Goal: Transaction & Acquisition: Purchase product/service

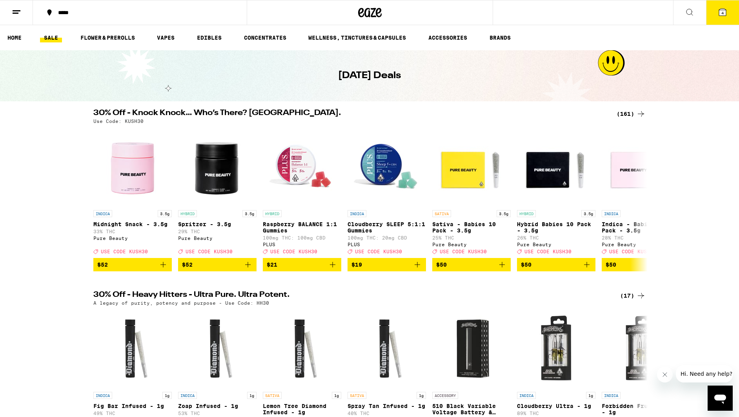
click at [724, 13] on icon at bounding box center [722, 12] width 7 height 7
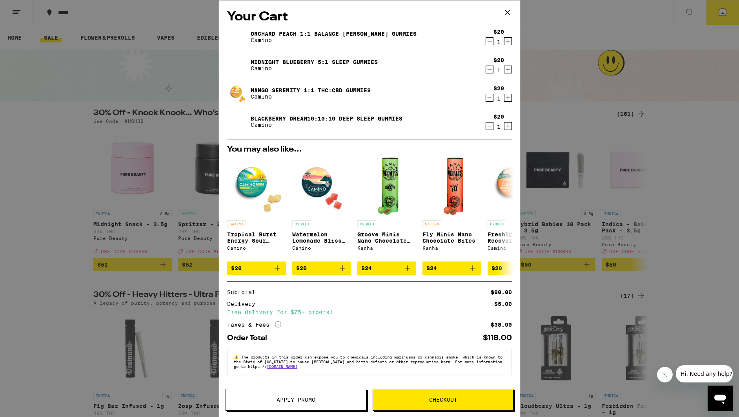
click at [490, 41] on icon "Decrement" at bounding box center [489, 40] width 7 height 9
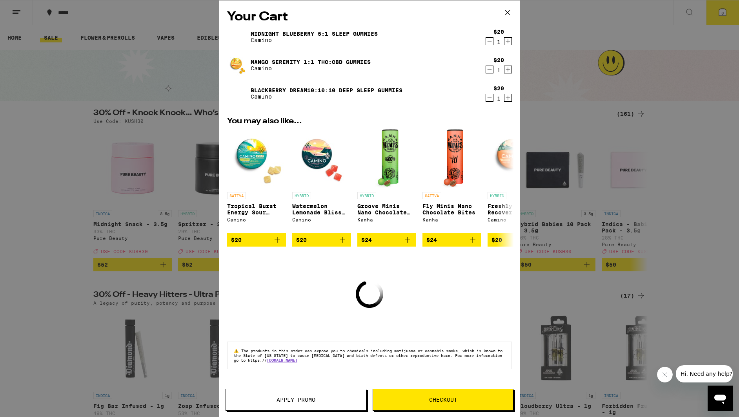
click at [489, 41] on icon "Decrement" at bounding box center [489, 40] width 7 height 9
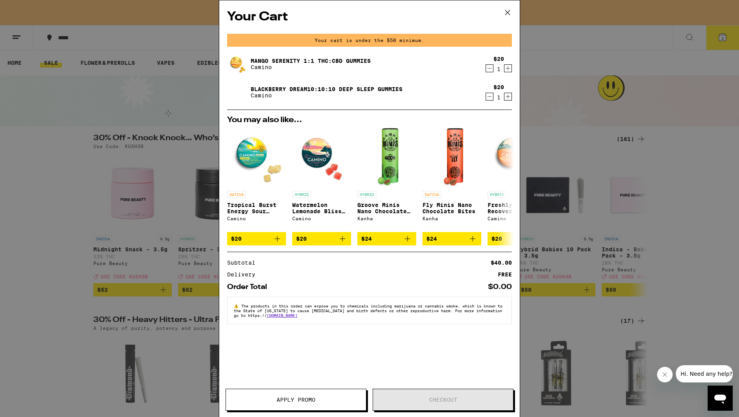
click at [489, 69] on icon "Decrement" at bounding box center [489, 68] width 7 height 9
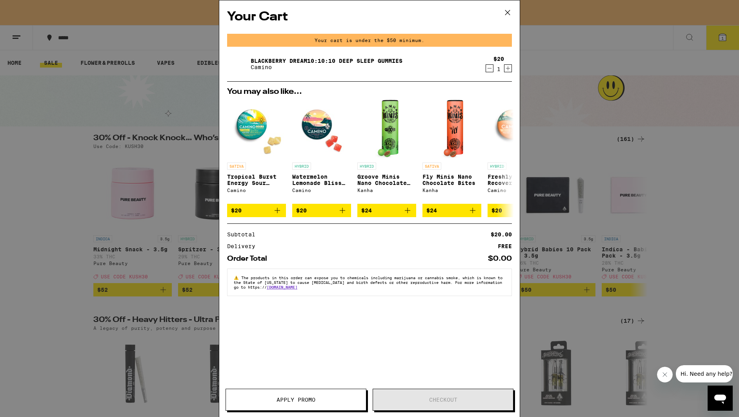
click at [489, 68] on icon "Decrement" at bounding box center [489, 68] width 7 height 9
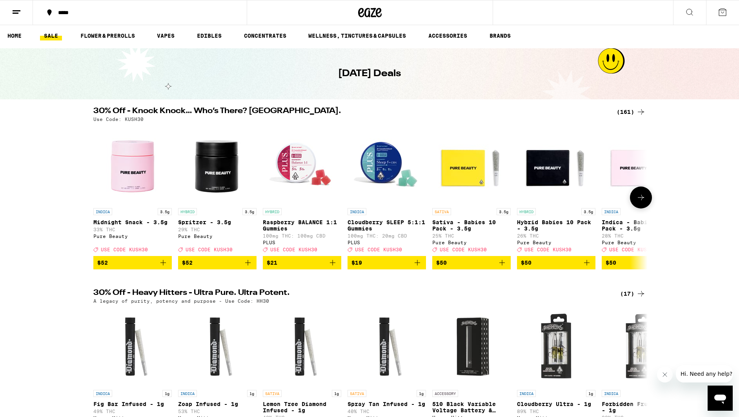
scroll to position [2, 0]
click at [333, 267] on icon "Add to bag" at bounding box center [332, 261] width 9 height 9
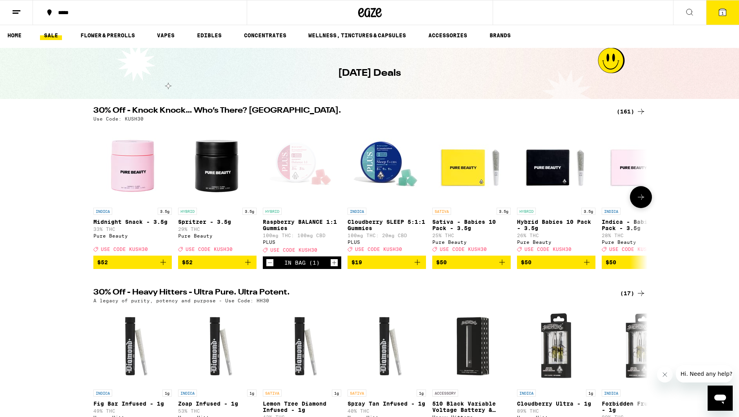
scroll to position [27, 0]
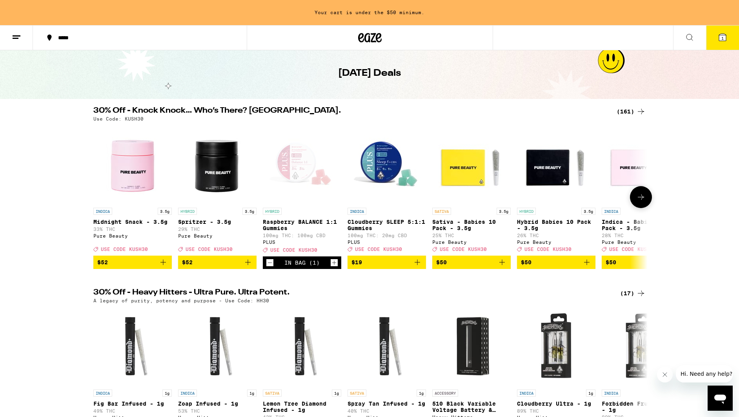
click at [417, 265] on icon "Add to bag" at bounding box center [417, 261] width 5 height 5
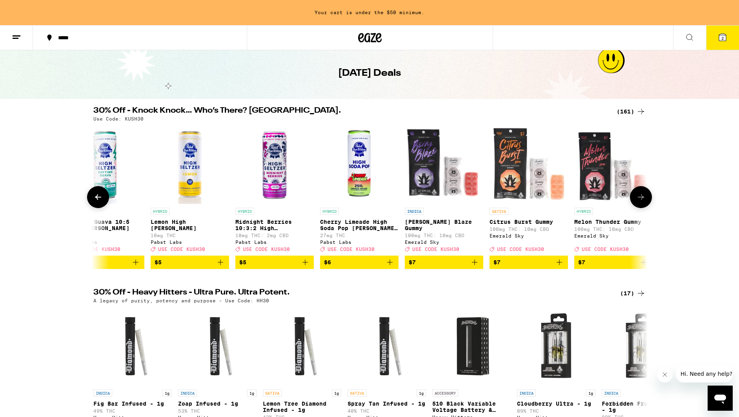
scroll to position [0, 878]
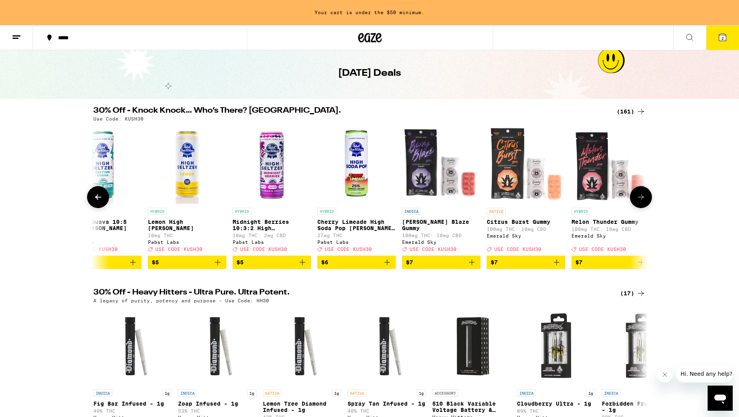
click at [472, 267] on icon "Add to bag" at bounding box center [471, 261] width 9 height 9
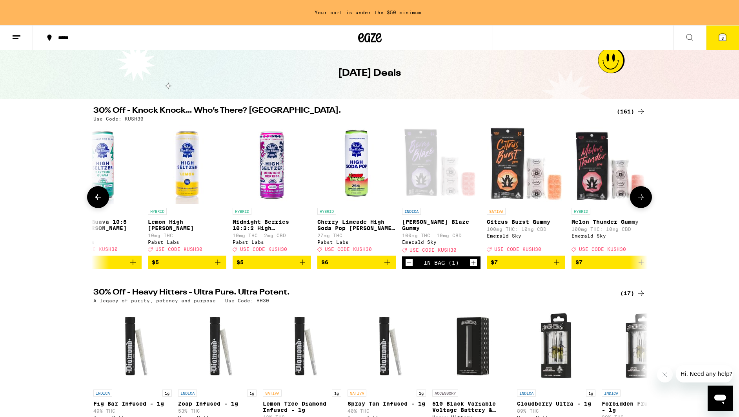
click at [558, 265] on icon "Add to bag" at bounding box center [556, 261] width 5 height 5
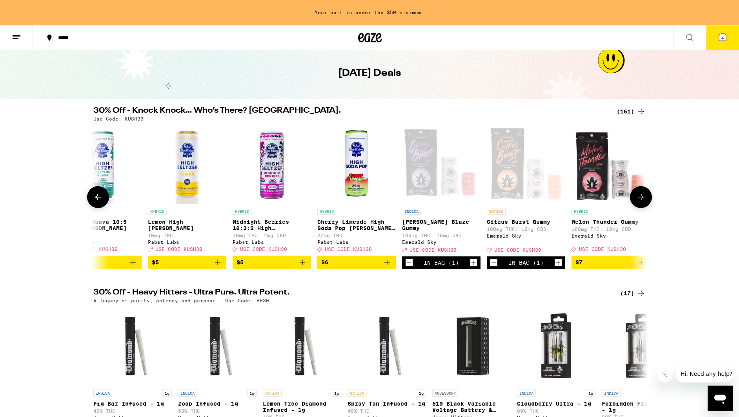
scroll to position [2, 0]
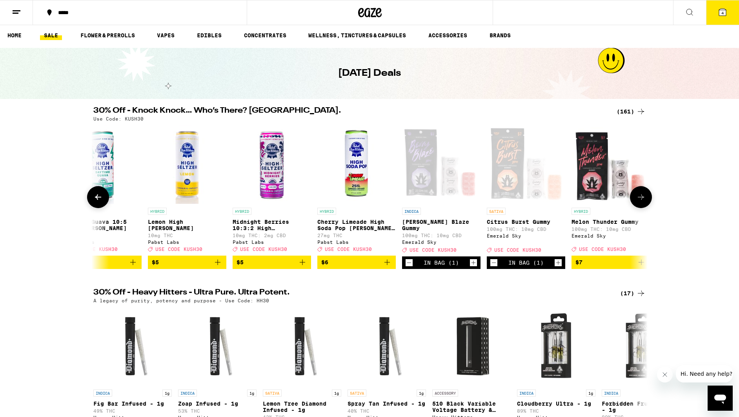
click at [641, 267] on icon "Add to bag" at bounding box center [641, 261] width 9 height 9
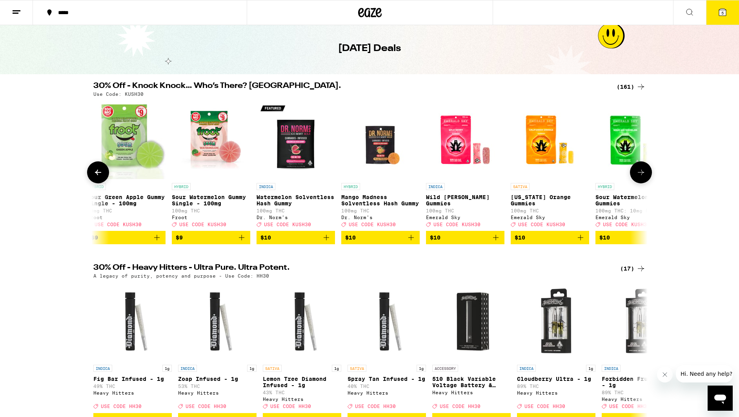
scroll to position [0, 0]
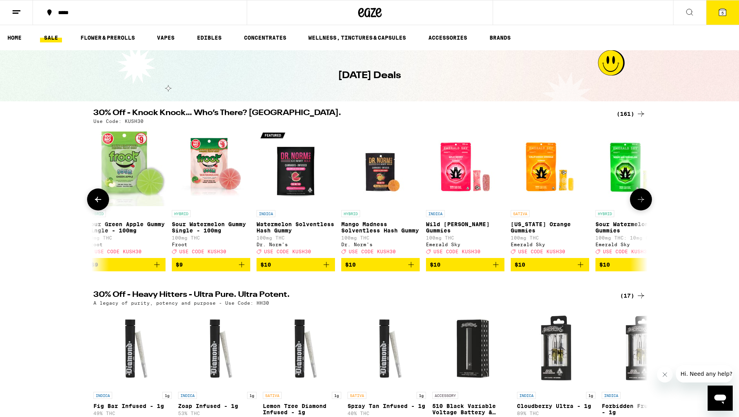
click at [581, 269] on icon "Add to bag" at bounding box center [580, 264] width 9 height 9
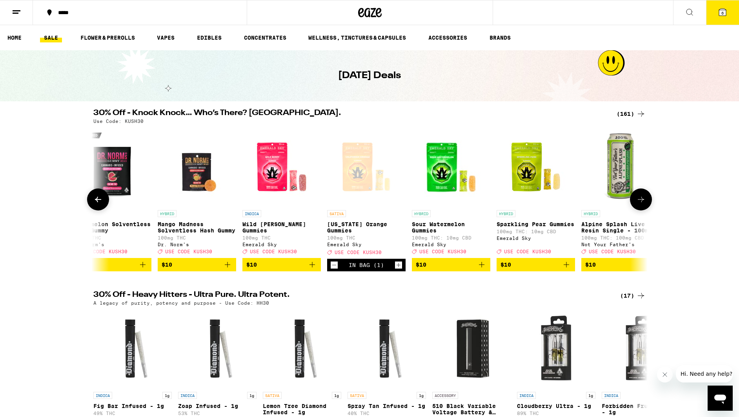
scroll to position [0, 2735]
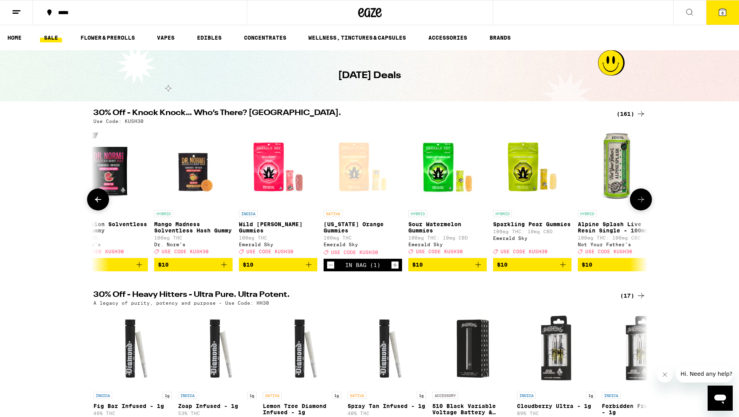
click at [563, 269] on icon "Add to bag" at bounding box center [562, 264] width 9 height 9
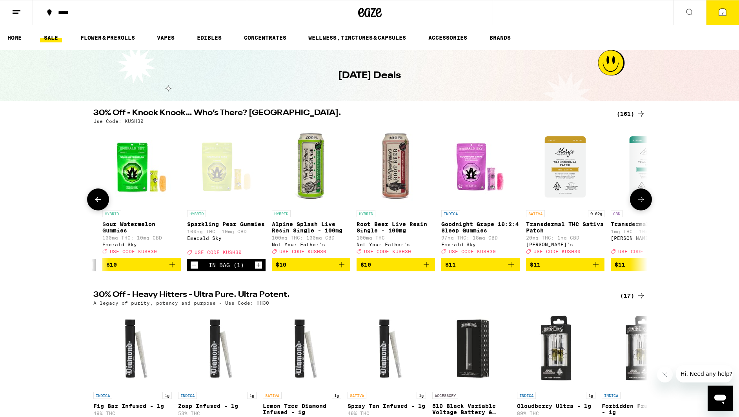
scroll to position [0, 3047]
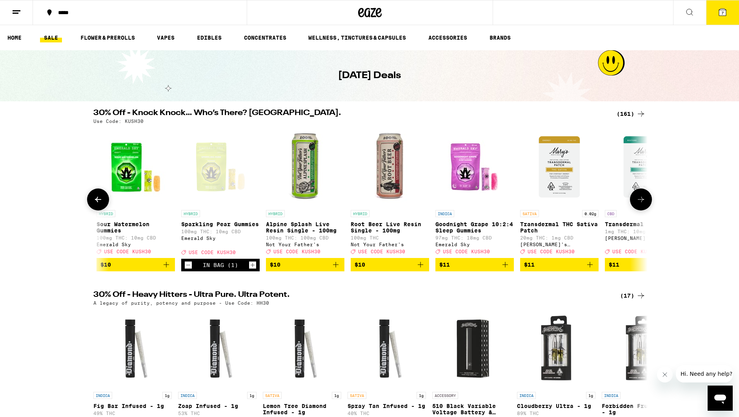
click at [504, 269] on icon "Add to bag" at bounding box center [505, 264] width 9 height 9
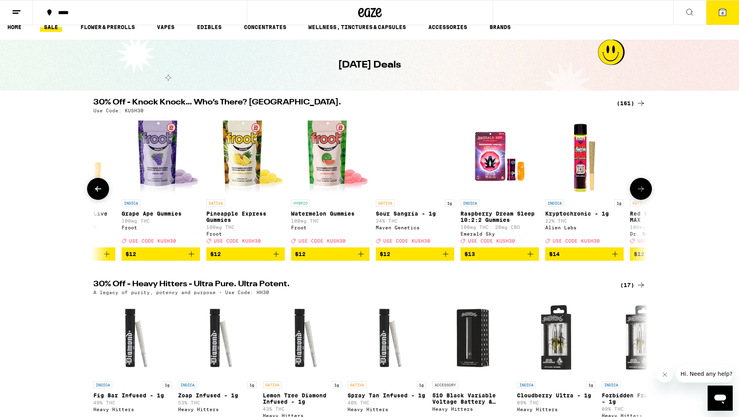
scroll to position [0, 3956]
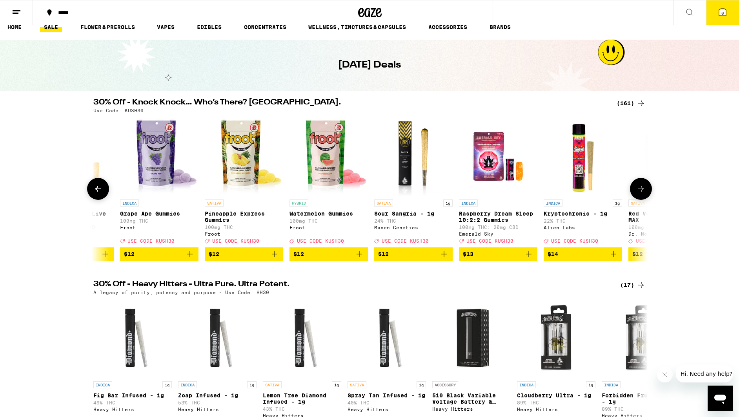
click at [528, 257] on icon "Add to bag" at bounding box center [528, 253] width 5 height 5
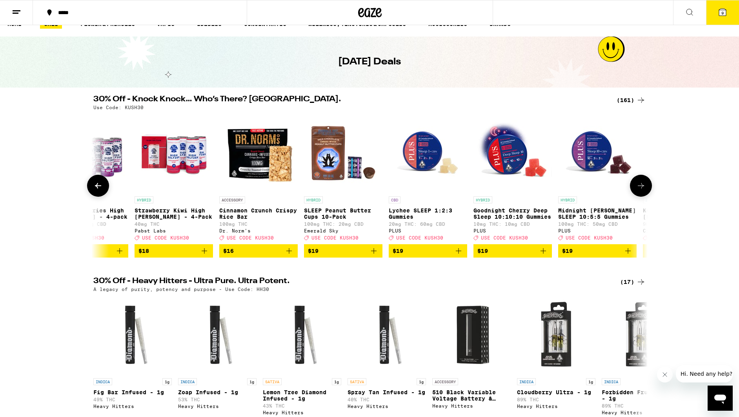
scroll to position [0, 6060]
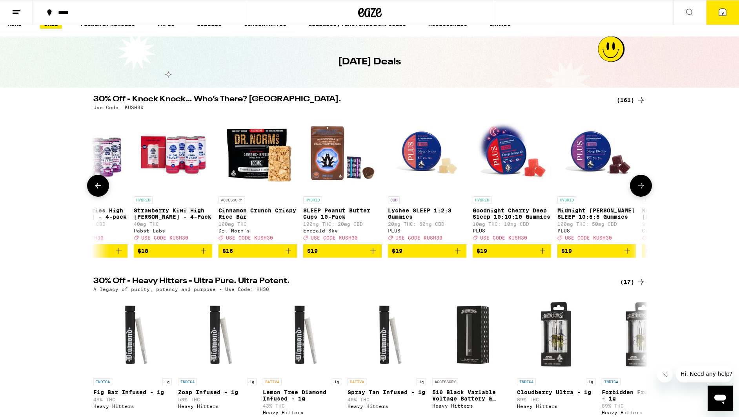
click at [628, 255] on icon "Add to bag" at bounding box center [627, 250] width 9 height 9
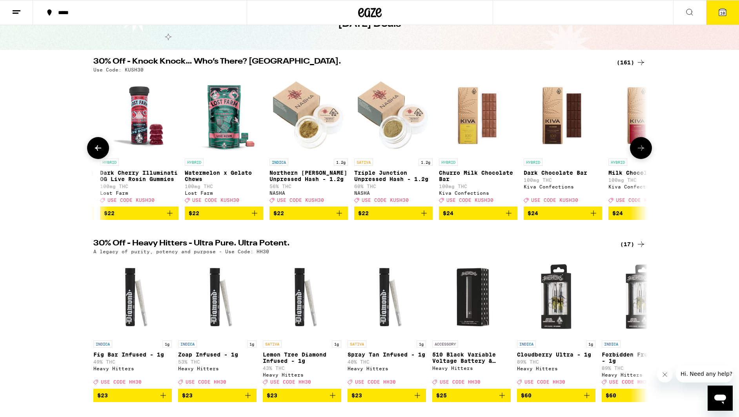
scroll to position [0, 8636]
click at [644, 151] on icon at bounding box center [641, 147] width 6 height 5
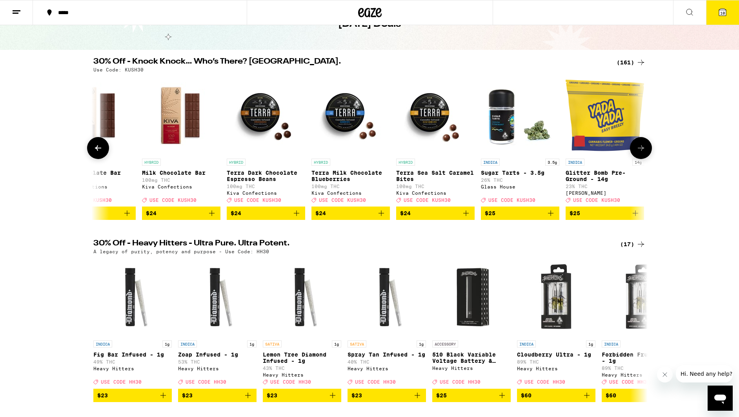
scroll to position [0, 9103]
click at [643, 151] on icon at bounding box center [641, 147] width 6 height 5
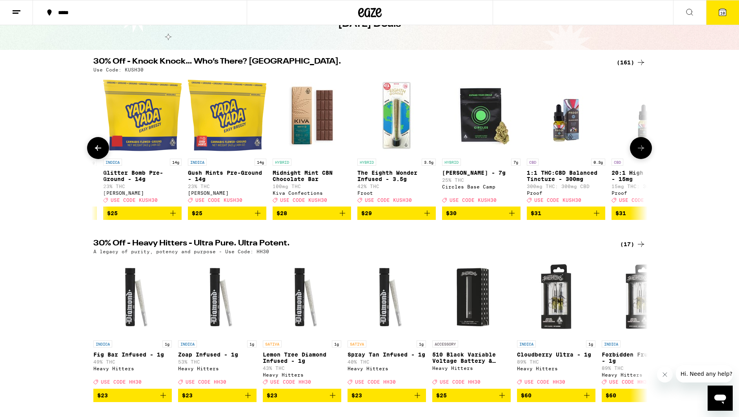
scroll to position [0, 9569]
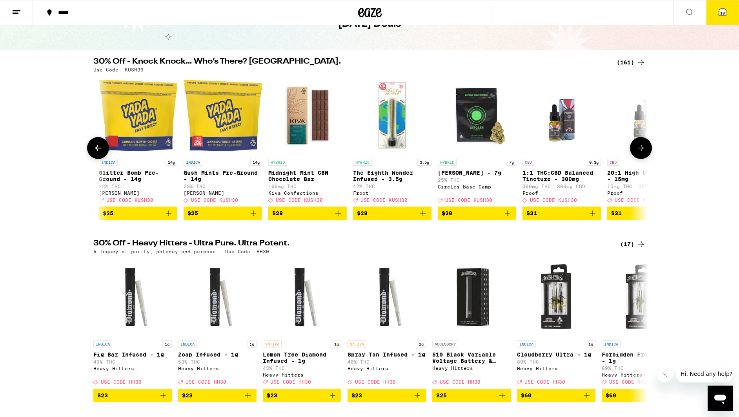
click at [641, 151] on icon at bounding box center [641, 147] width 6 height 5
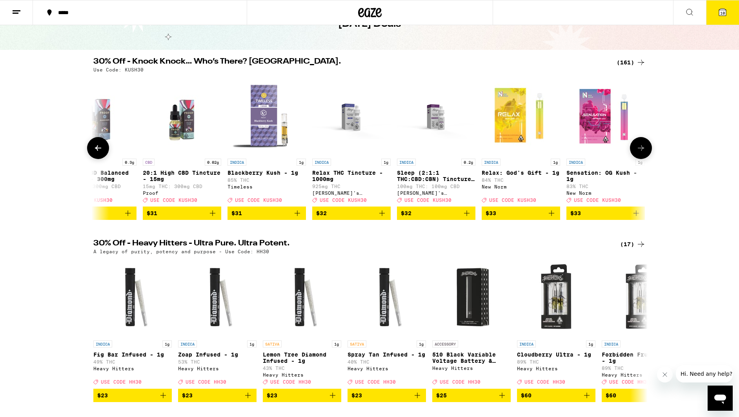
scroll to position [0, 10036]
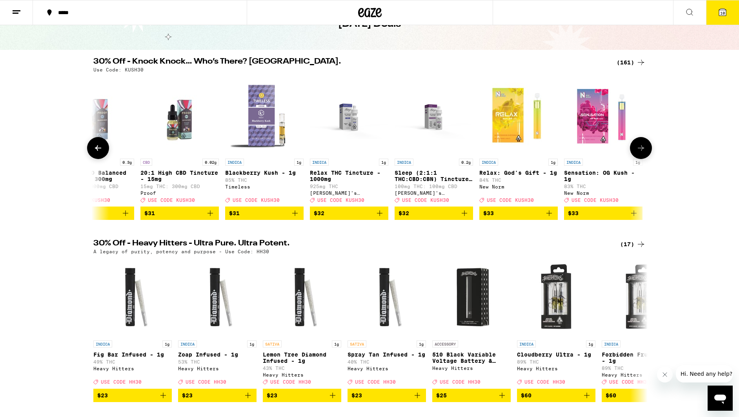
click at [641, 151] on icon at bounding box center [641, 147] width 6 height 5
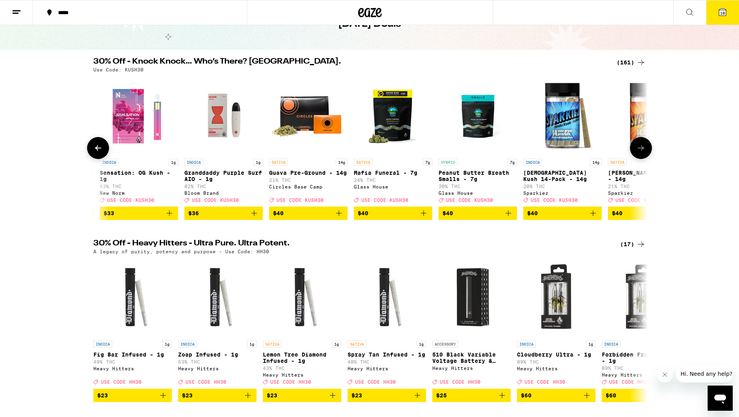
scroll to position [0, 10503]
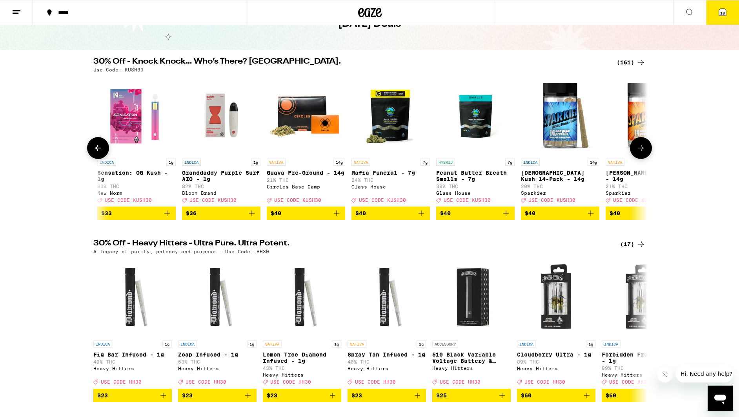
click at [641, 151] on icon at bounding box center [641, 147] width 6 height 5
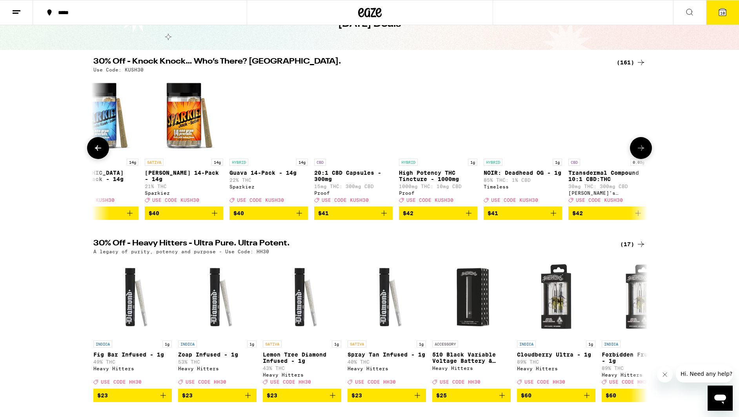
scroll to position [0, 10970]
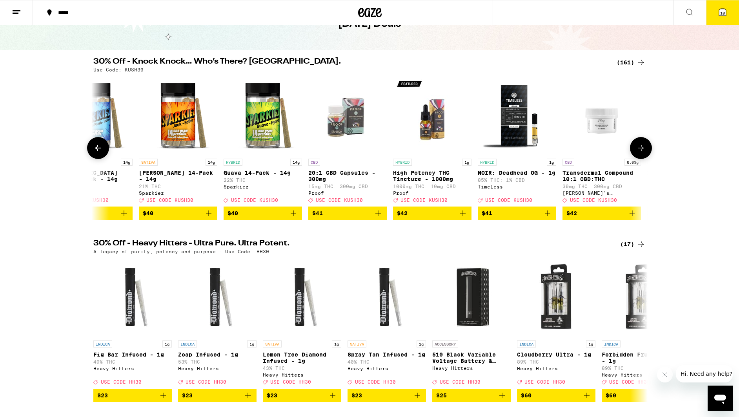
click at [641, 151] on icon at bounding box center [641, 147] width 6 height 5
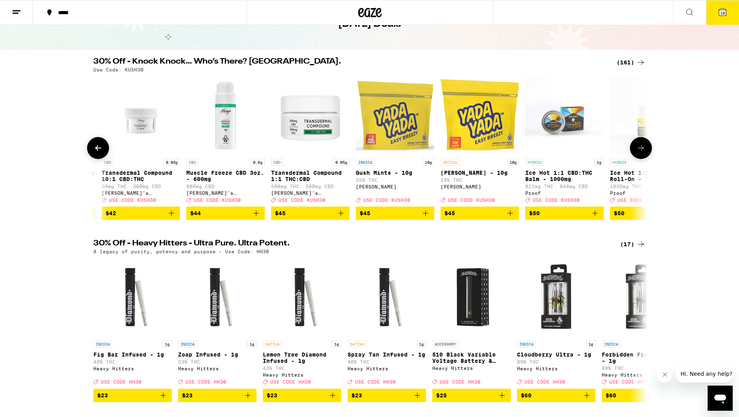
scroll to position [0, 11437]
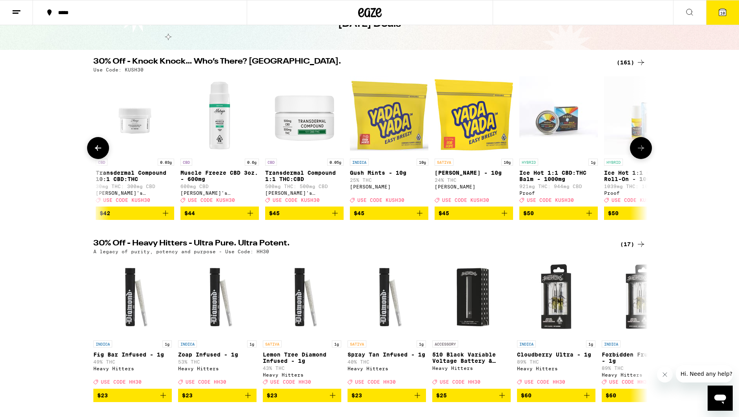
click at [641, 151] on icon at bounding box center [641, 147] width 6 height 5
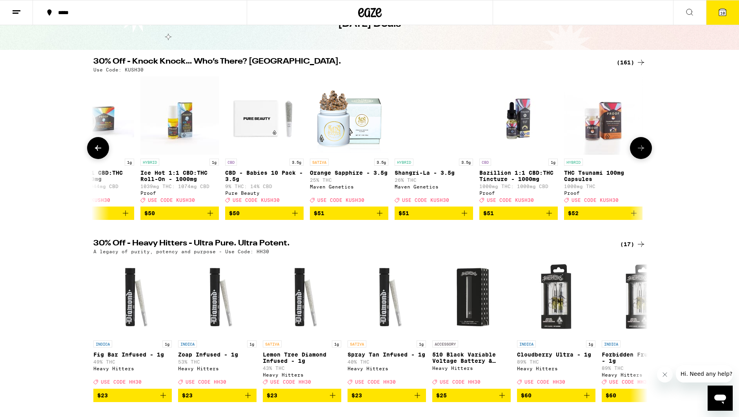
scroll to position [0, 11903]
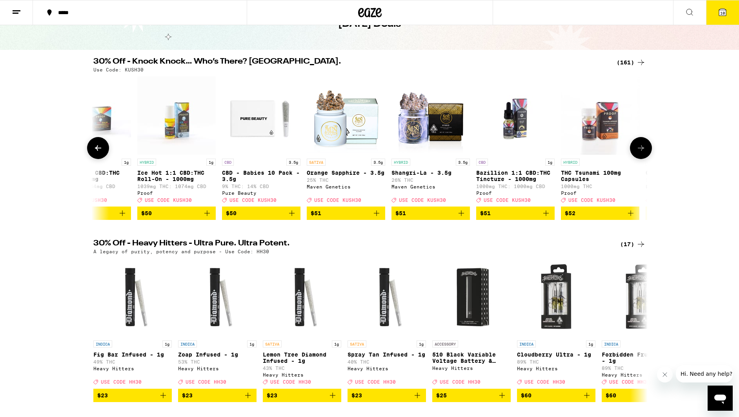
click at [641, 151] on icon at bounding box center [641, 147] width 6 height 5
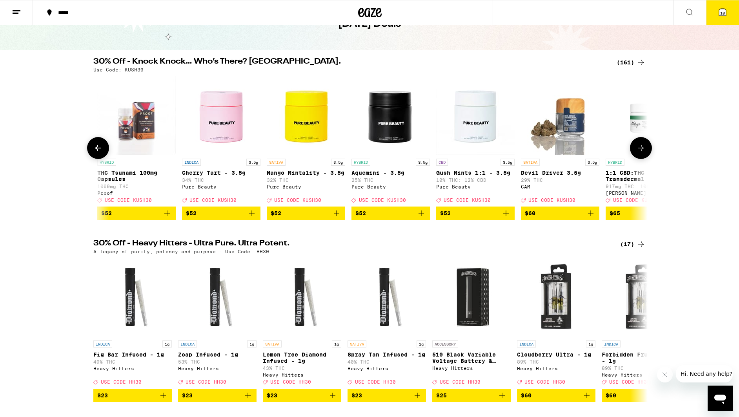
scroll to position [0, 12370]
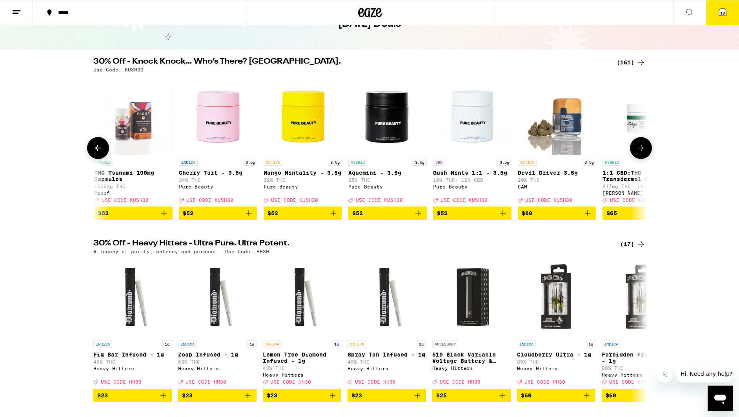
click at [641, 151] on icon at bounding box center [641, 147] width 6 height 5
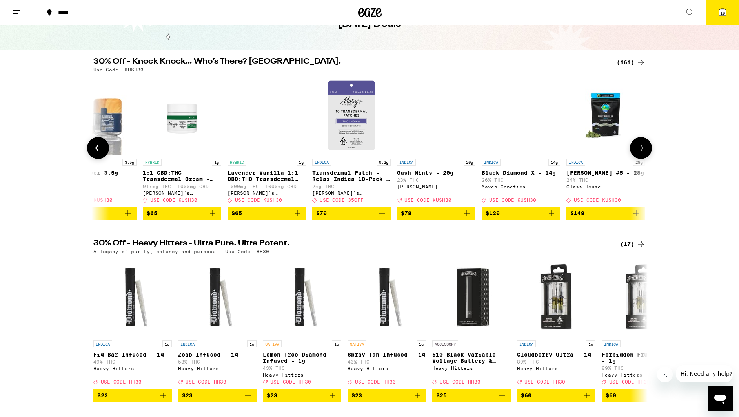
scroll to position [0, 12837]
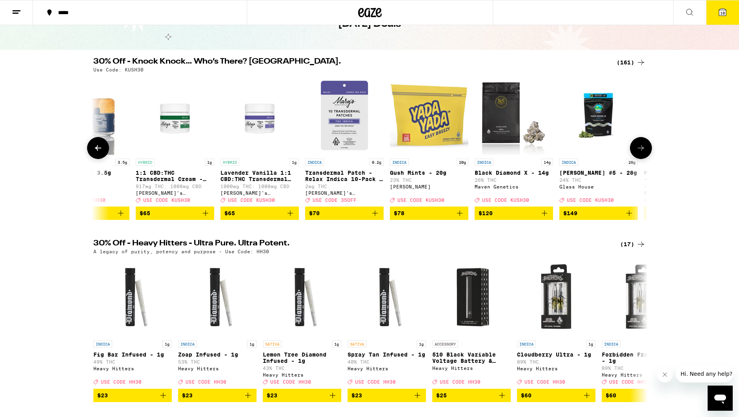
click at [641, 151] on icon at bounding box center [641, 147] width 6 height 5
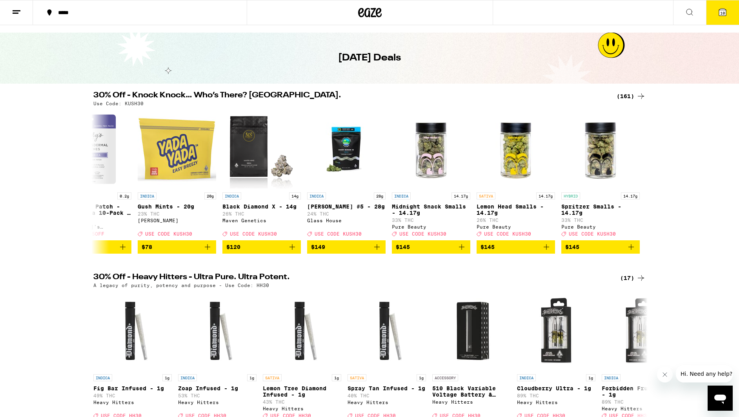
scroll to position [0, 0]
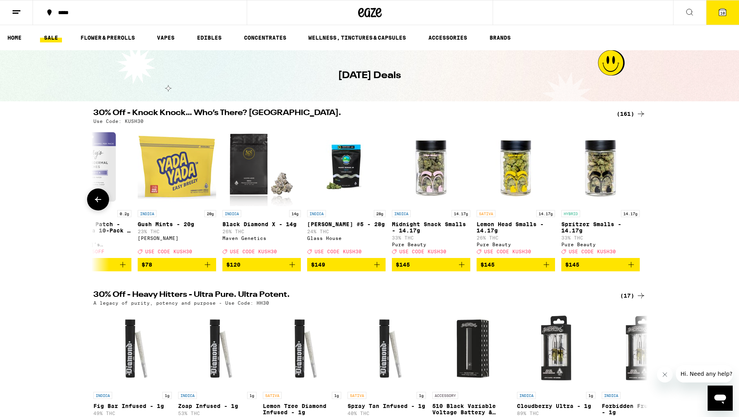
click at [97, 201] on icon at bounding box center [98, 199] width 6 height 5
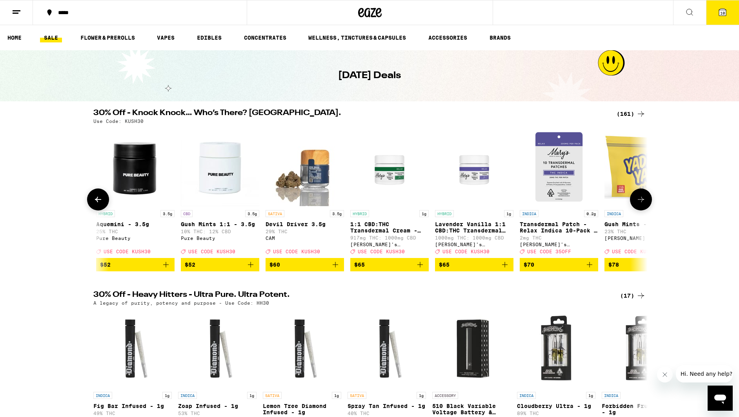
click at [97, 201] on icon at bounding box center [98, 199] width 6 height 5
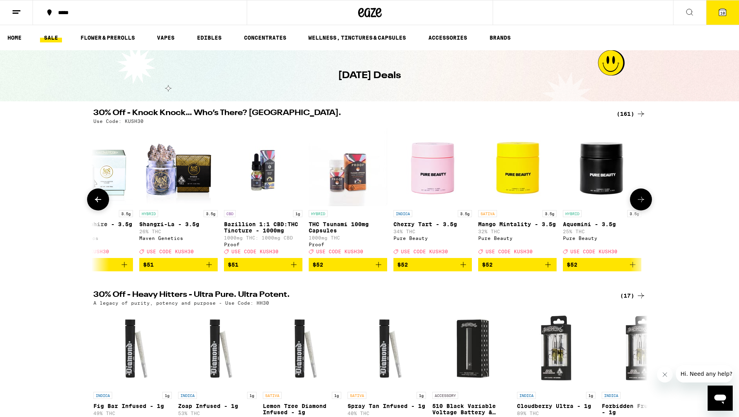
click at [97, 201] on icon at bounding box center [98, 199] width 6 height 5
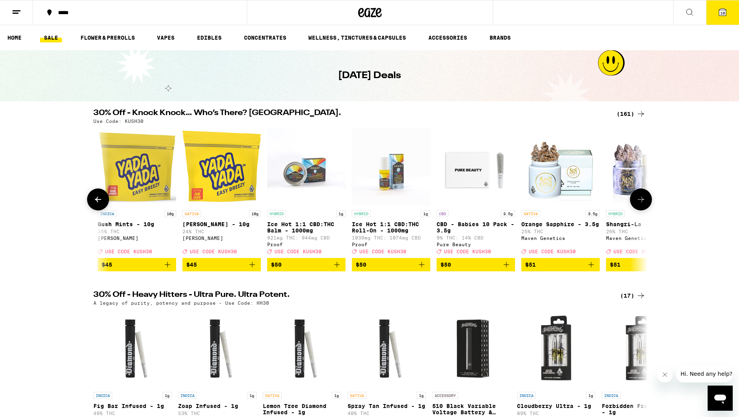
click at [97, 201] on icon at bounding box center [98, 199] width 6 height 5
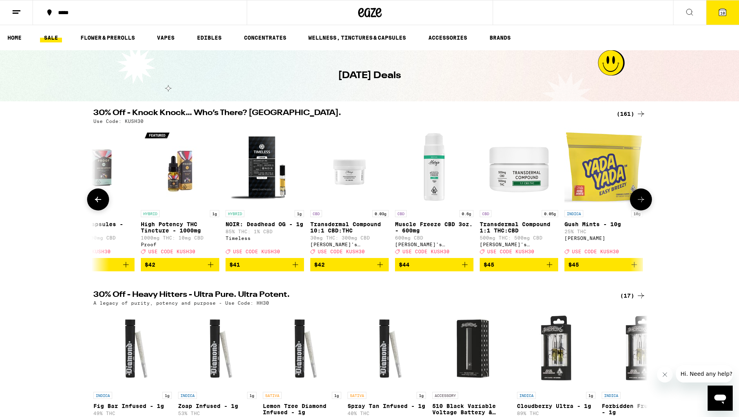
click at [97, 201] on icon at bounding box center [98, 199] width 6 height 5
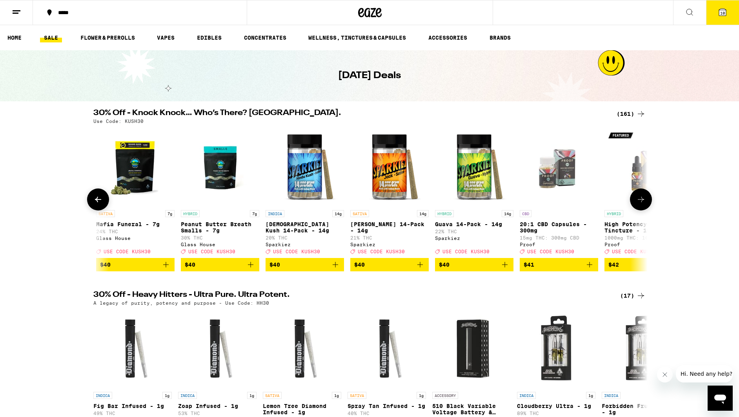
scroll to position [0, 10755]
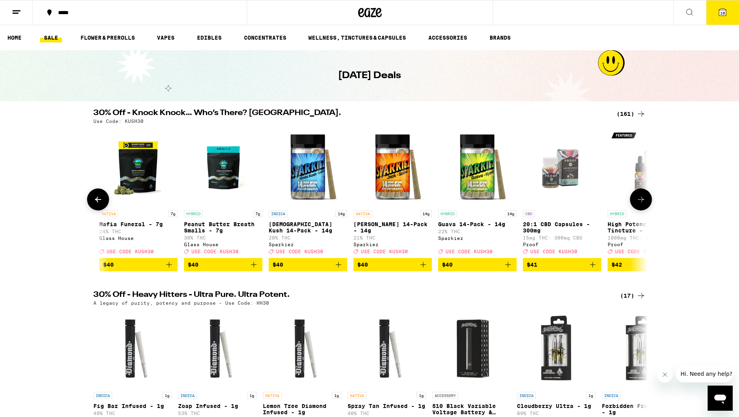
click at [97, 201] on icon at bounding box center [98, 199] width 6 height 5
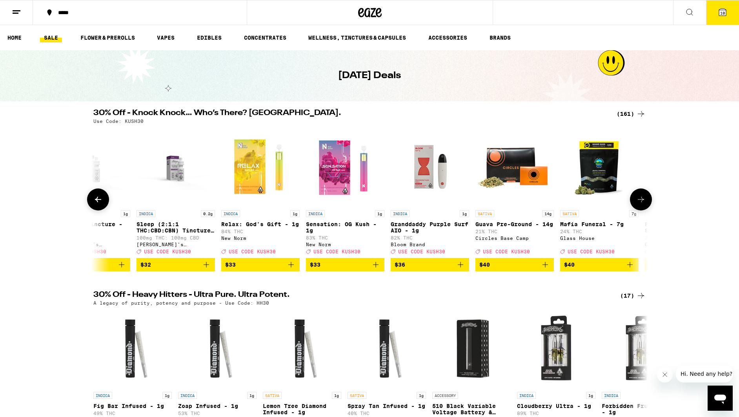
scroll to position [0, 10288]
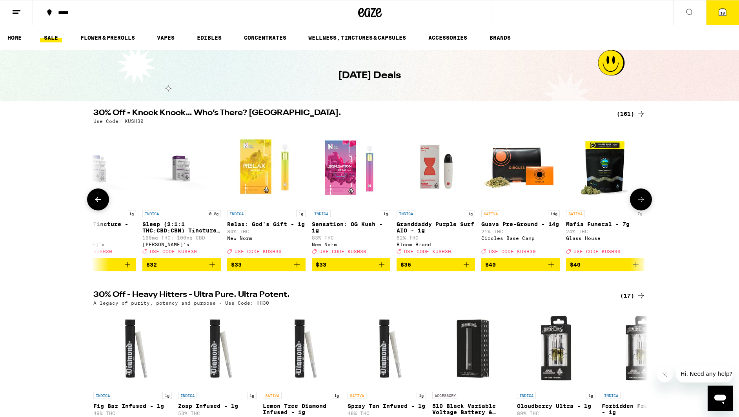
click at [97, 201] on icon at bounding box center [98, 199] width 6 height 5
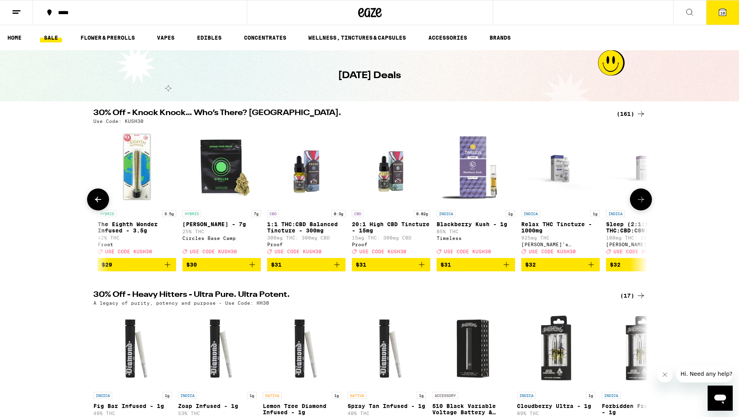
scroll to position [0, 9822]
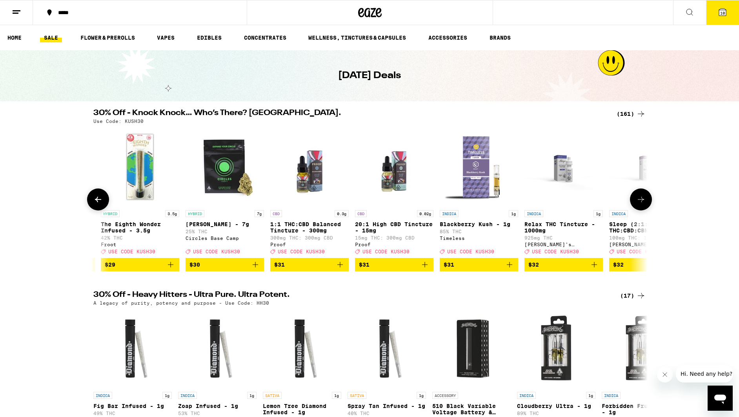
click at [97, 201] on icon at bounding box center [98, 199] width 6 height 5
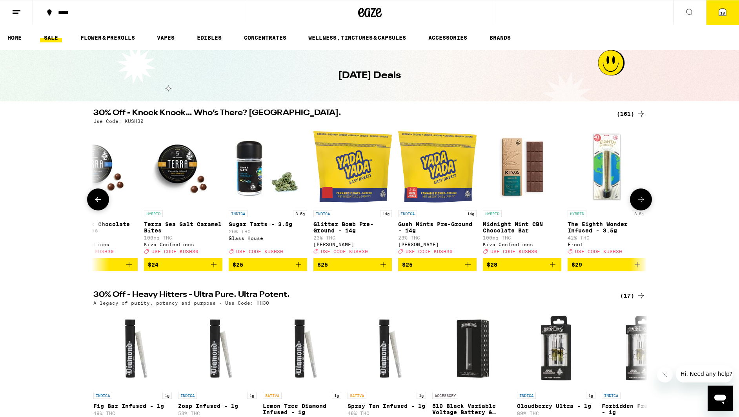
click at [97, 201] on icon at bounding box center [98, 199] width 6 height 5
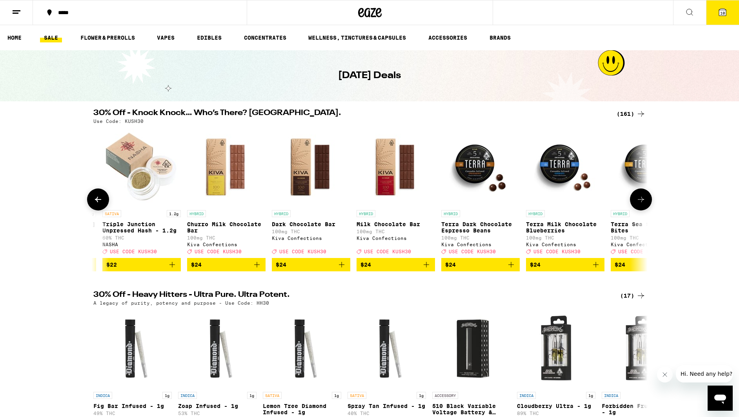
click at [97, 201] on icon at bounding box center [98, 199] width 6 height 5
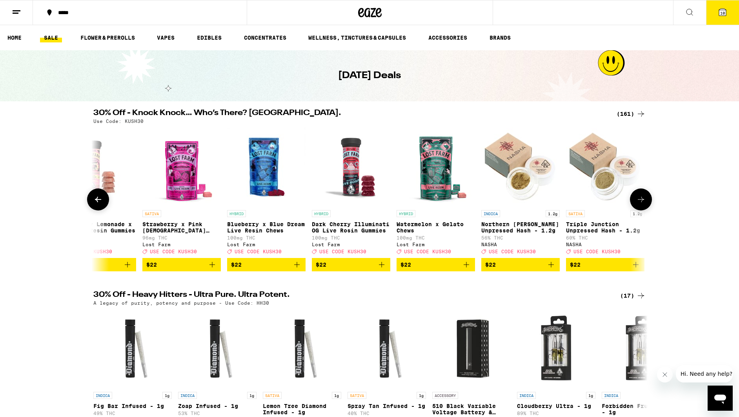
scroll to position [0, 8421]
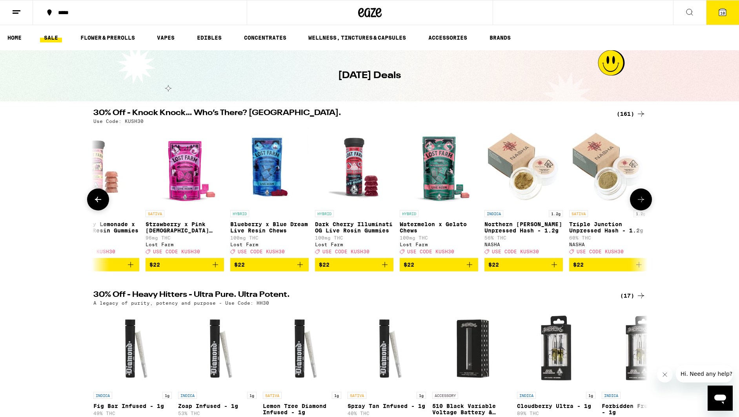
click at [97, 201] on icon at bounding box center [98, 199] width 6 height 5
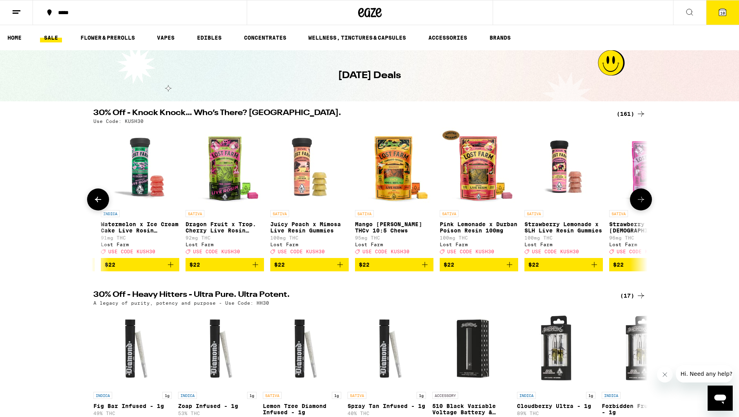
scroll to position [0, 7954]
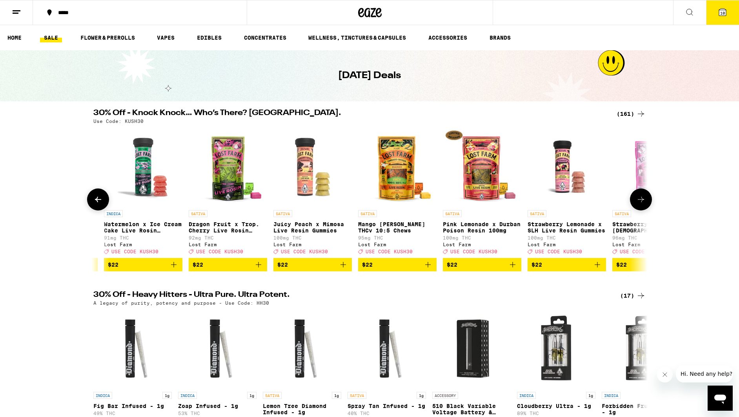
click at [97, 201] on icon at bounding box center [98, 199] width 6 height 5
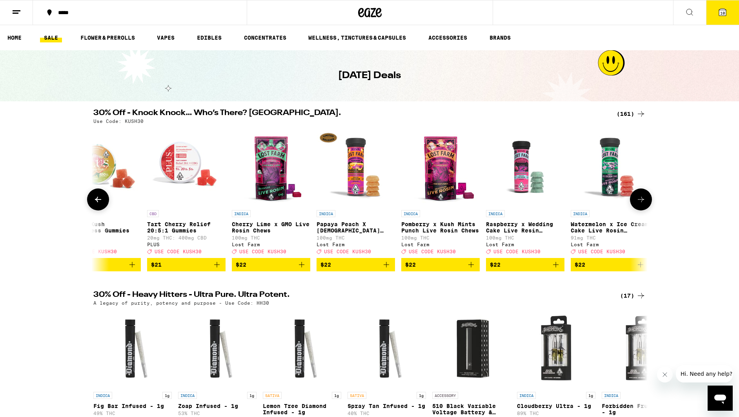
scroll to position [0, 7488]
click at [97, 201] on icon at bounding box center [98, 199] width 6 height 5
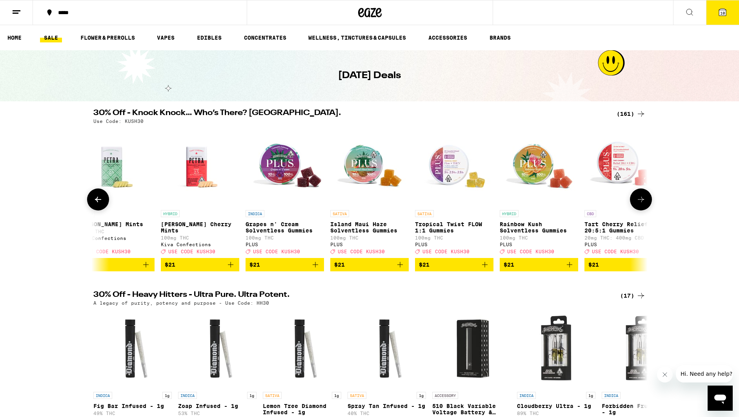
scroll to position [0, 7048]
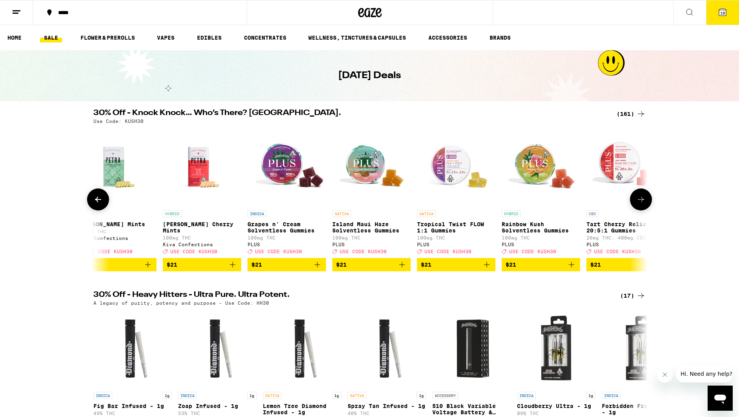
click at [99, 201] on icon at bounding box center [97, 199] width 9 height 9
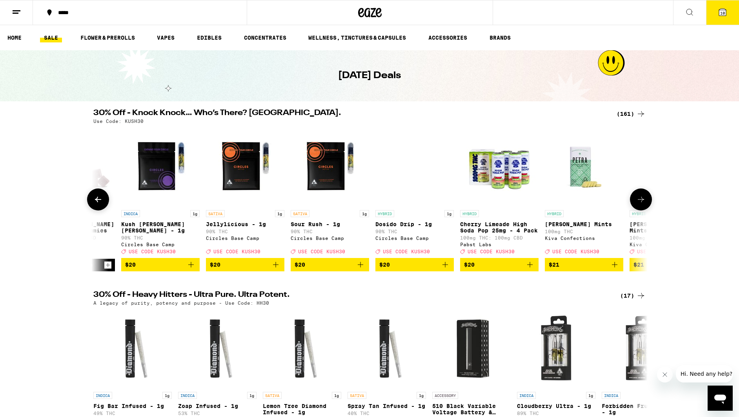
scroll to position [0, 6581]
click at [99, 201] on icon at bounding box center [97, 199] width 9 height 9
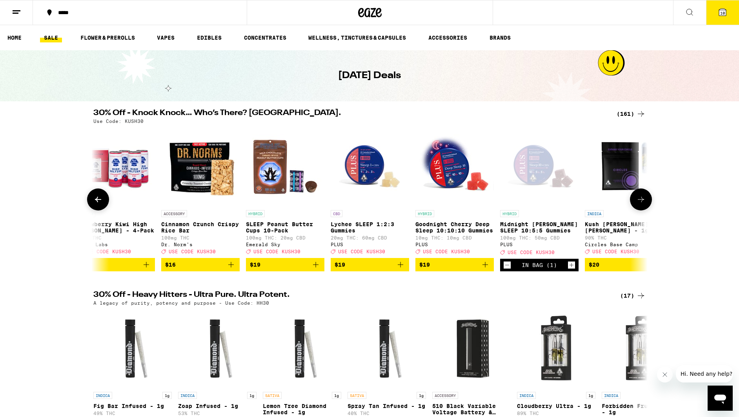
scroll to position [0, 6115]
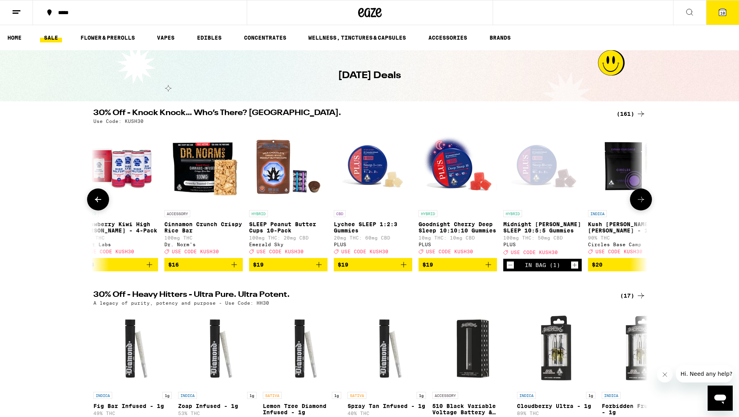
click at [98, 202] on icon at bounding box center [97, 199] width 9 height 9
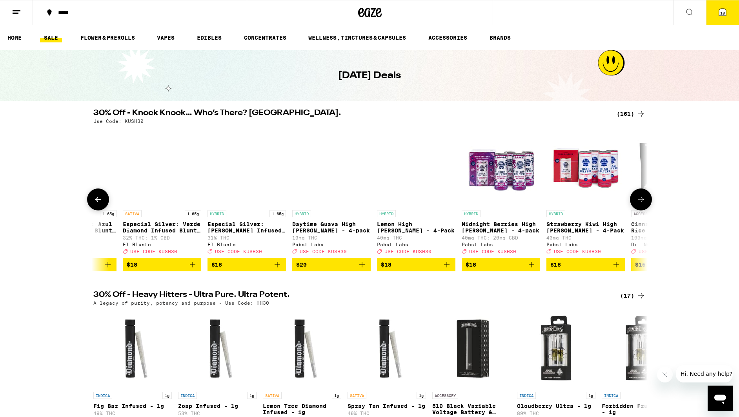
click at [98, 202] on icon at bounding box center [97, 199] width 9 height 9
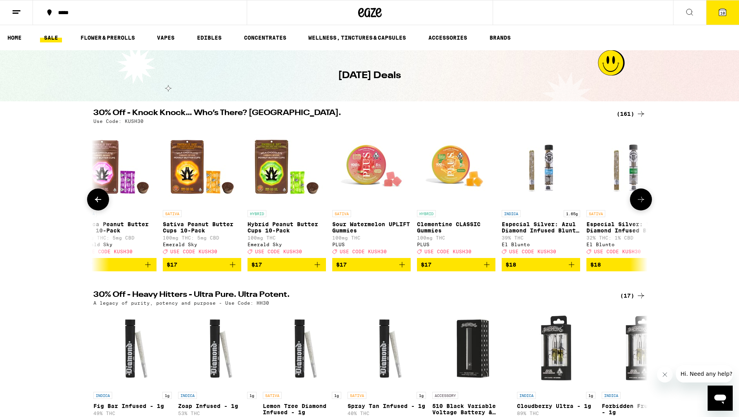
scroll to position [0, 5181]
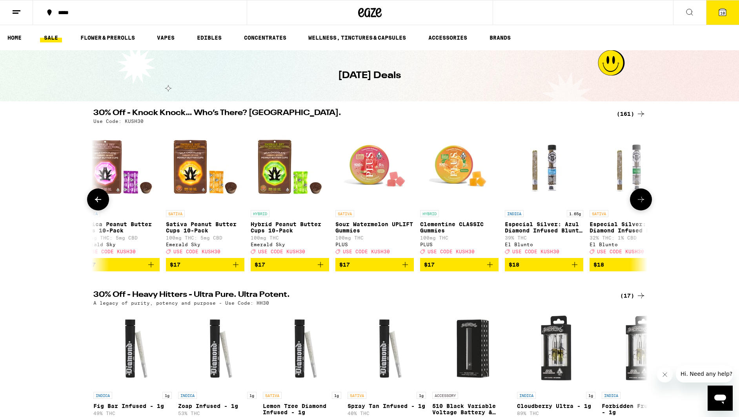
click at [490, 269] on icon "Add to bag" at bounding box center [489, 264] width 9 height 9
click at [97, 202] on icon at bounding box center [97, 199] width 9 height 9
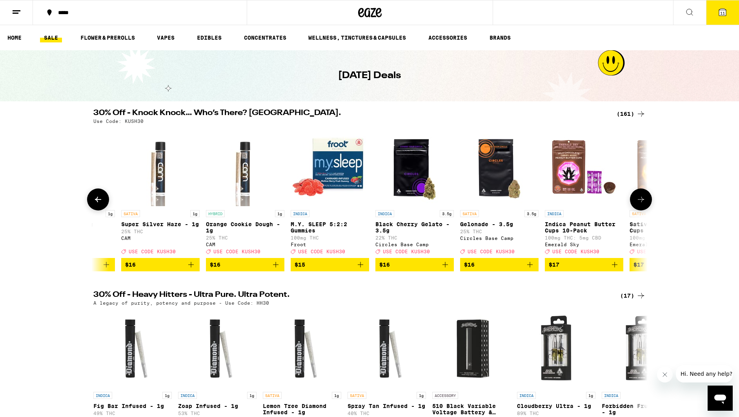
scroll to position [0, 4714]
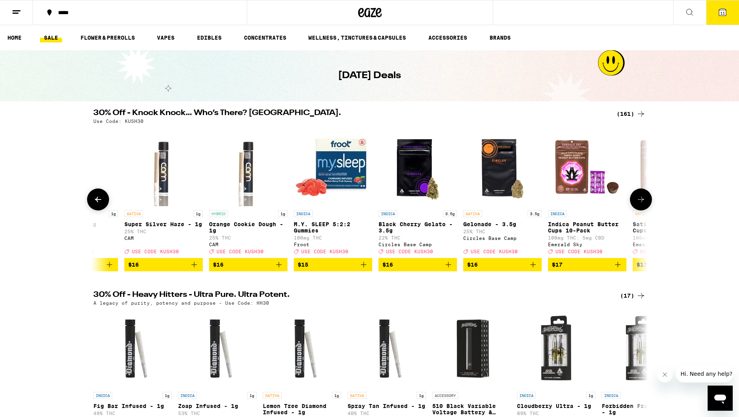
click at [97, 202] on icon at bounding box center [97, 199] width 9 height 9
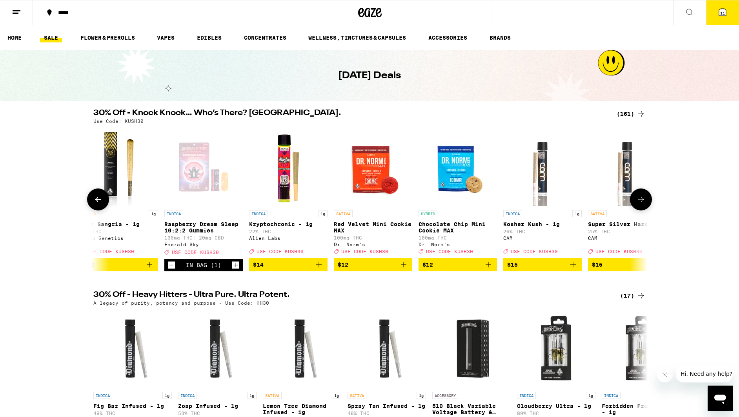
scroll to position [0, 4247]
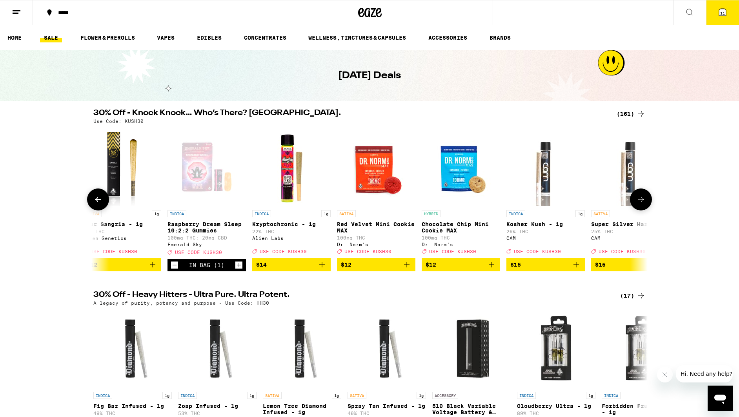
click at [97, 202] on icon at bounding box center [97, 199] width 9 height 9
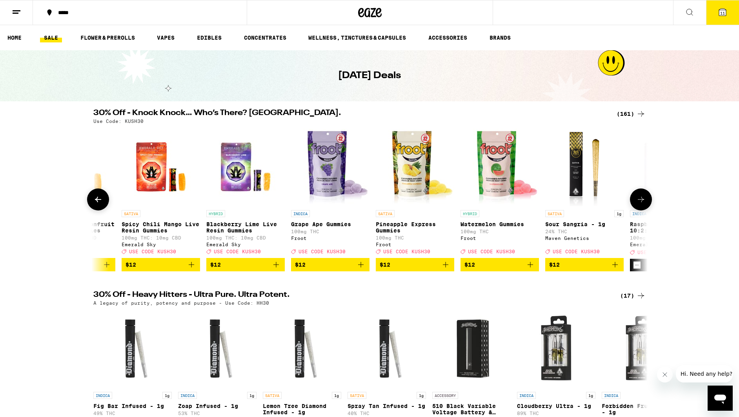
scroll to position [0, 3780]
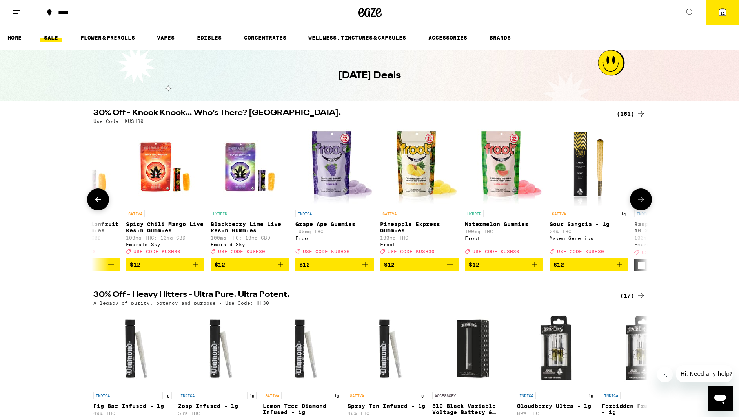
click at [97, 202] on icon at bounding box center [97, 199] width 9 height 9
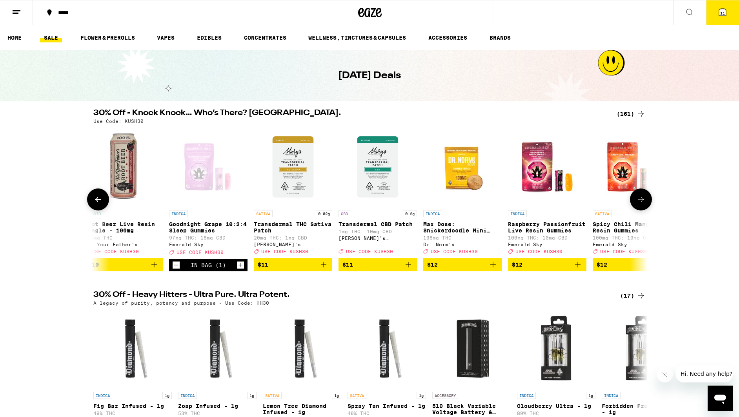
click at [97, 202] on icon at bounding box center [97, 199] width 9 height 9
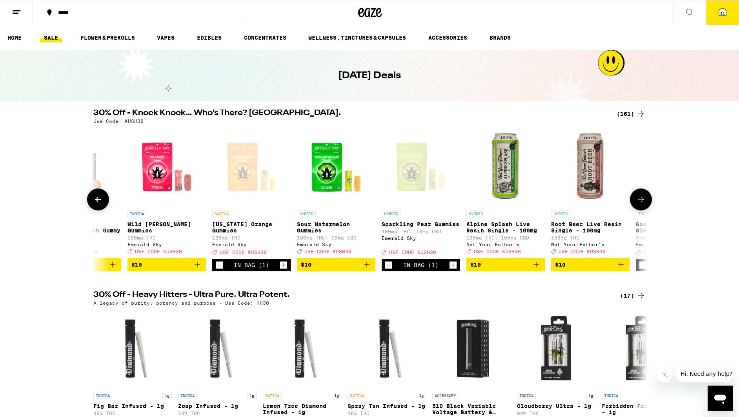
click at [97, 202] on icon at bounding box center [97, 199] width 9 height 9
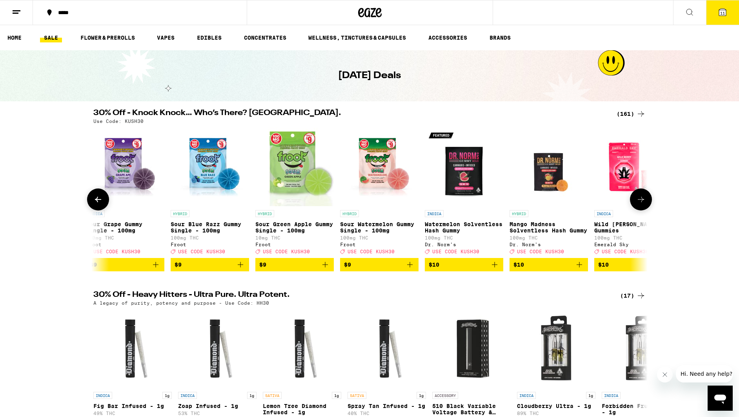
click at [97, 202] on icon at bounding box center [97, 199] width 9 height 9
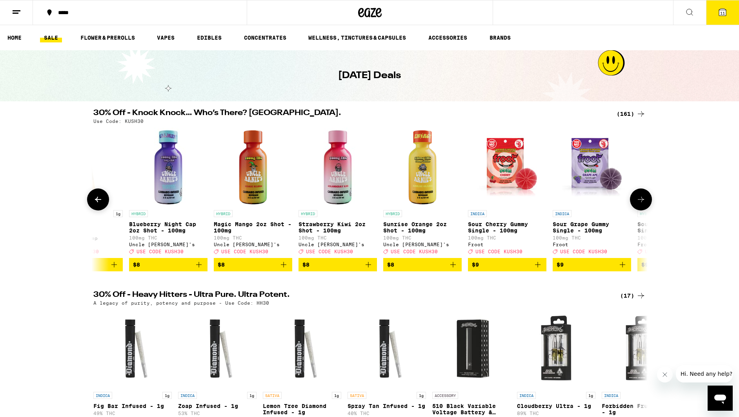
click at [97, 202] on icon at bounding box center [97, 199] width 9 height 9
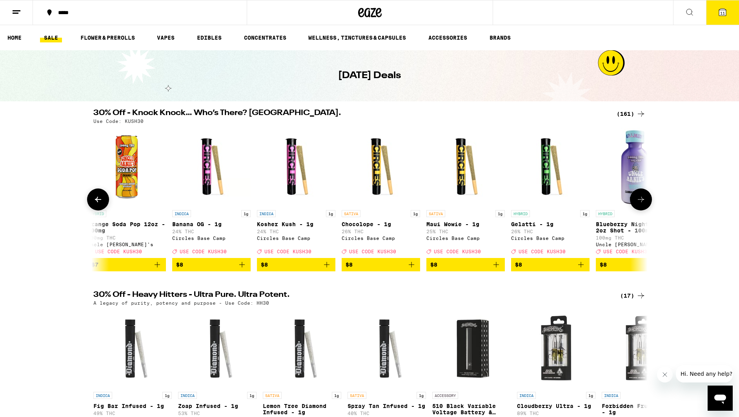
click at [97, 202] on icon at bounding box center [97, 199] width 9 height 9
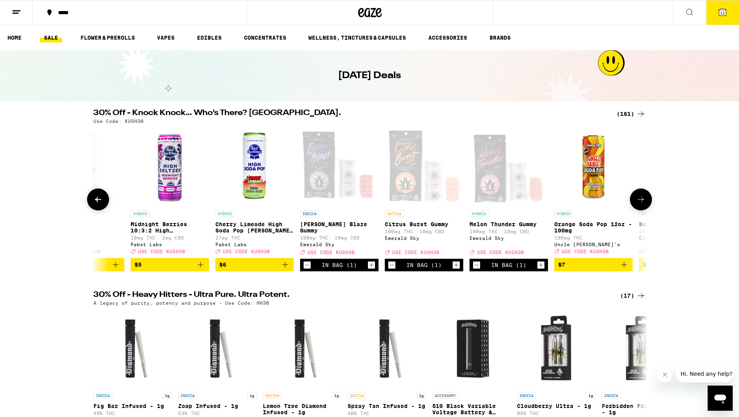
click at [97, 202] on icon at bounding box center [97, 199] width 9 height 9
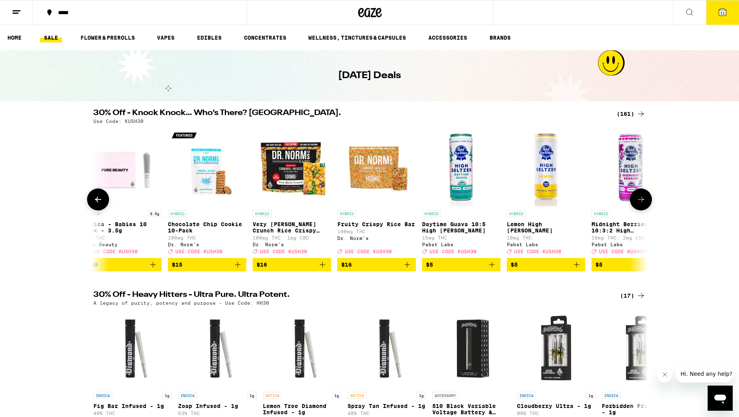
scroll to position [0, 513]
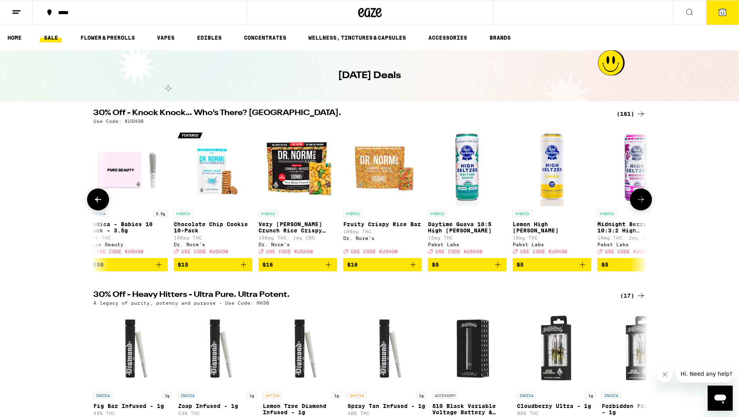
click at [97, 202] on icon at bounding box center [97, 199] width 9 height 9
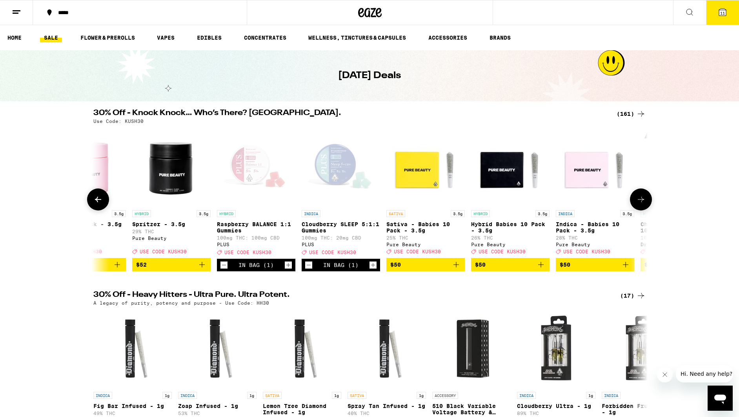
scroll to position [0, 46]
click at [97, 202] on icon at bounding box center [97, 199] width 9 height 9
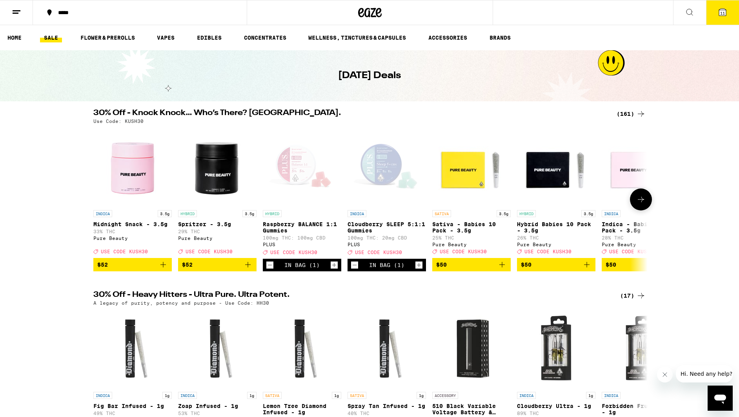
scroll to position [0, 0]
click at [723, 13] on span "11" at bounding box center [722, 13] width 5 height 5
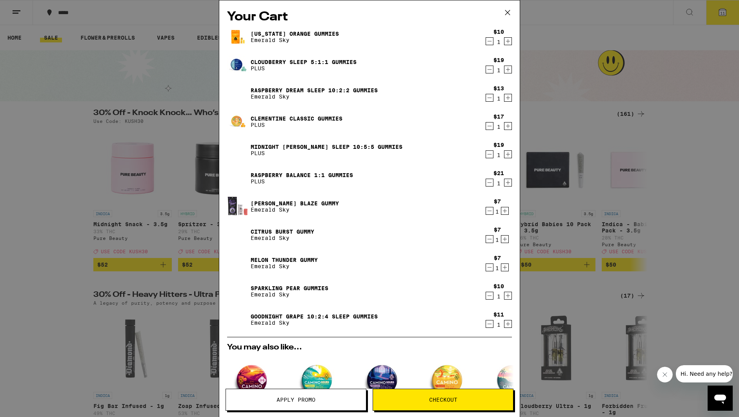
click at [268, 399] on span "Apply Promo" at bounding box center [296, 399] width 140 height 5
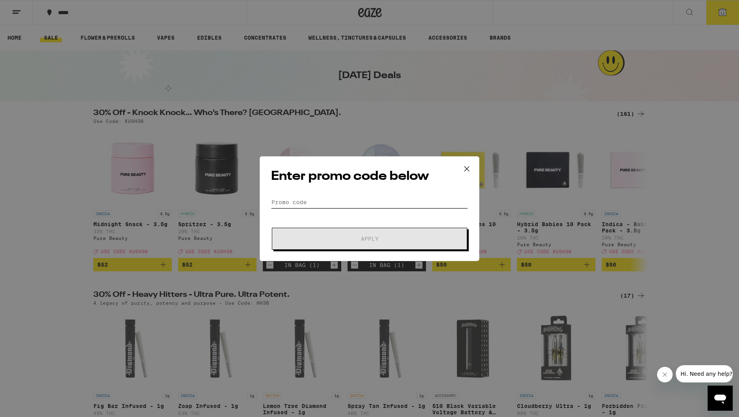
click at [282, 200] on input "Promo Code" at bounding box center [369, 202] width 197 height 12
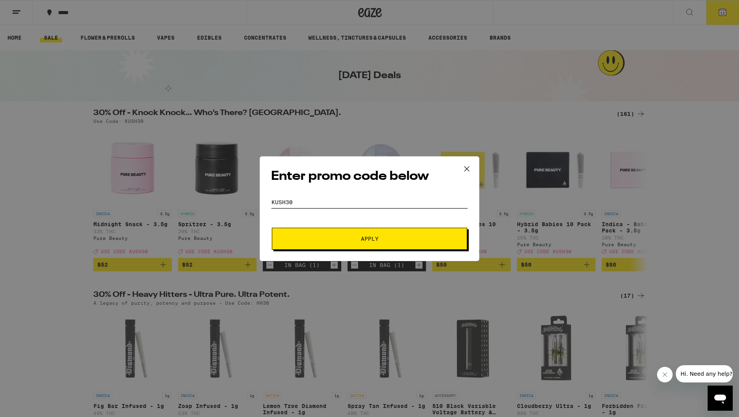
type input "kush30"
click at [370, 238] on span "Apply" at bounding box center [370, 238] width 18 height 5
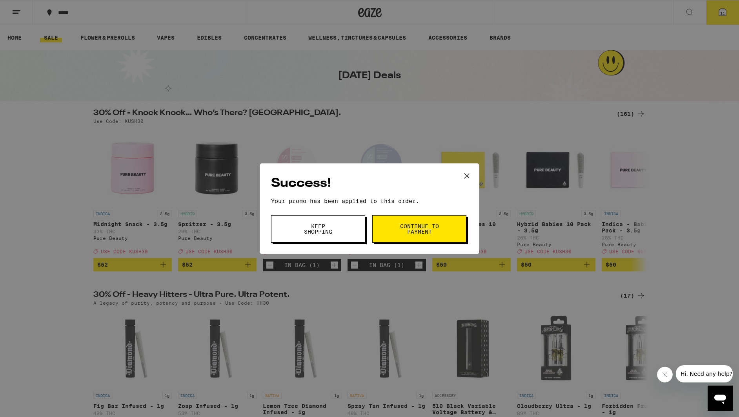
click at [396, 230] on button "Continue to payment" at bounding box center [419, 228] width 94 height 27
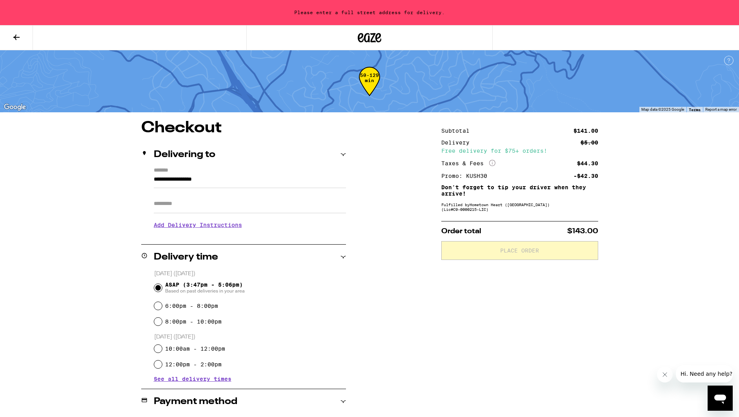
click at [187, 379] on span "See all delivery times" at bounding box center [193, 378] width 78 height 5
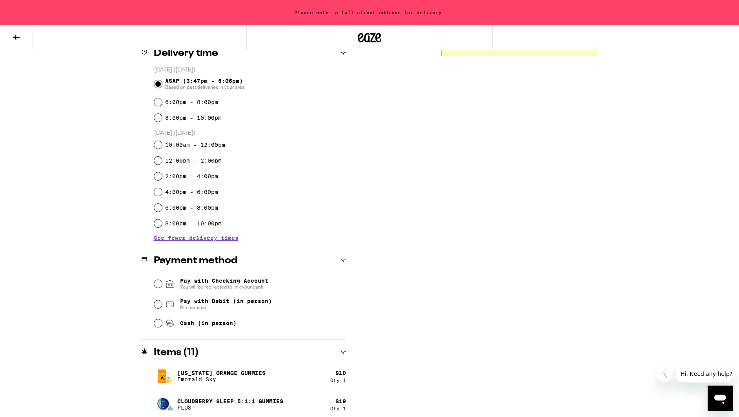
scroll to position [207, 0]
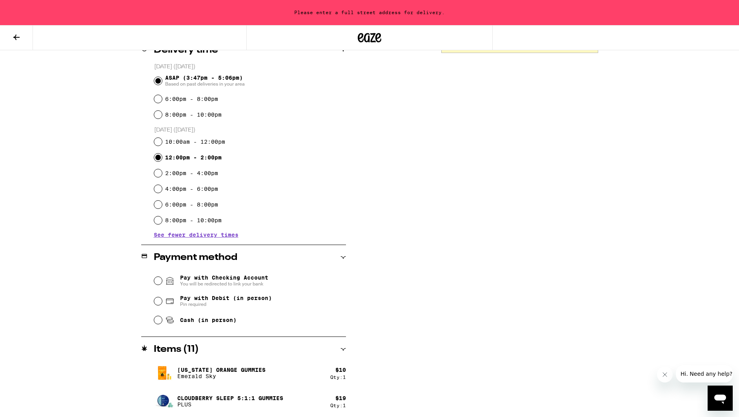
click at [157, 157] on input "12:00pm - 2:00pm" at bounding box center [158, 157] width 8 height 8
radio input "true"
click at [158, 302] on input "Pay with Debit (in person) Pin required" at bounding box center [158, 301] width 8 height 8
radio input "true"
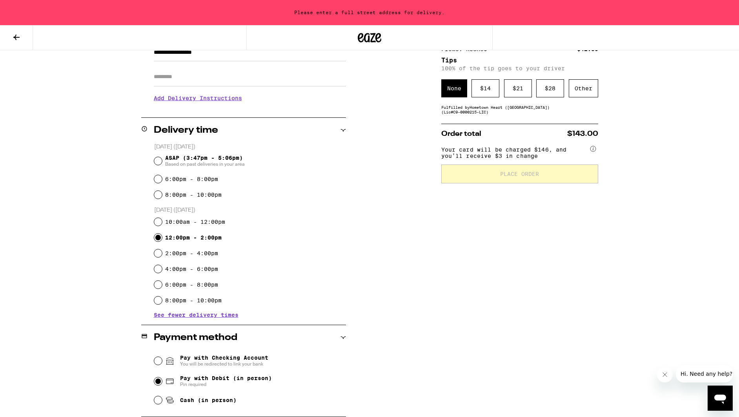
scroll to position [0, 0]
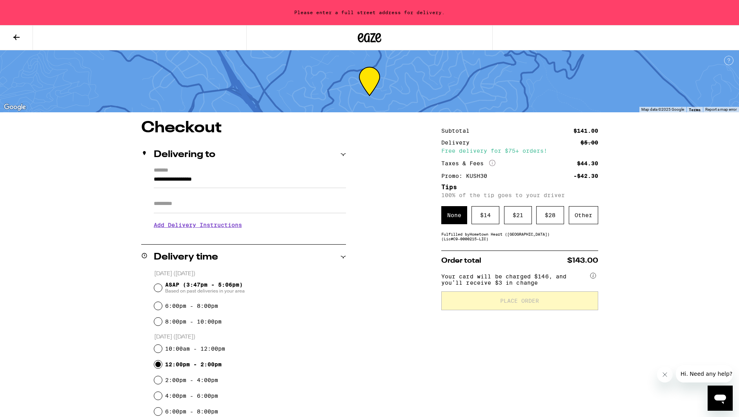
click at [176, 170] on label "*******" at bounding box center [250, 170] width 192 height 7
click at [176, 175] on input "**********" at bounding box center [250, 181] width 192 height 13
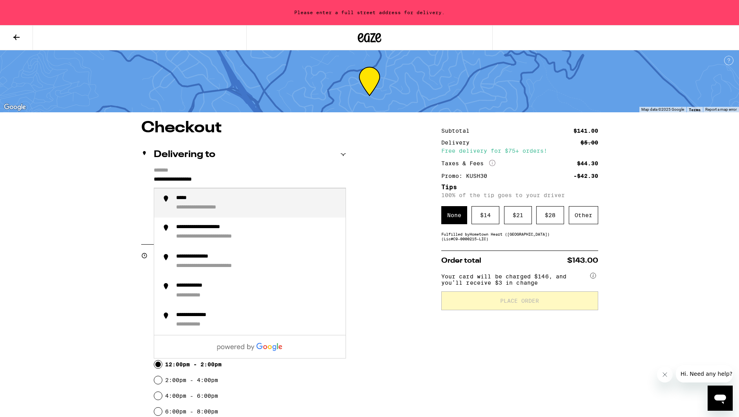
click at [204, 196] on div "**********" at bounding box center [257, 203] width 163 height 17
type input "**********"
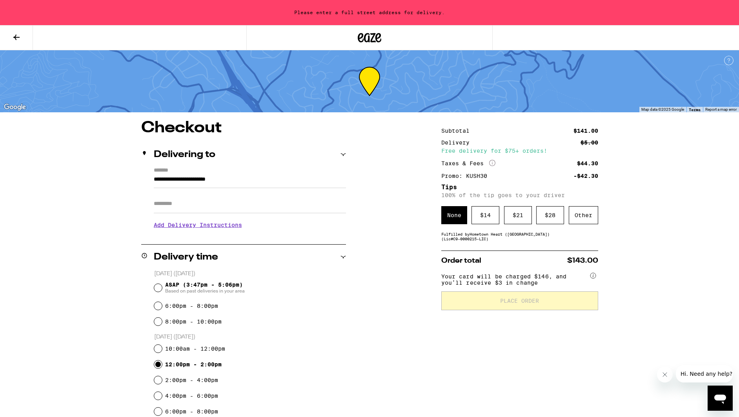
click at [157, 168] on label "*******" at bounding box center [250, 170] width 192 height 7
click at [157, 175] on input "**********" at bounding box center [250, 181] width 192 height 13
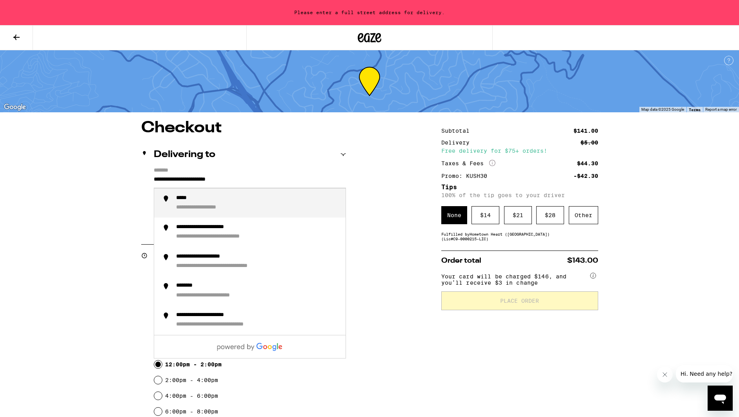
click at [344, 154] on icon at bounding box center [343, 154] width 5 height 2
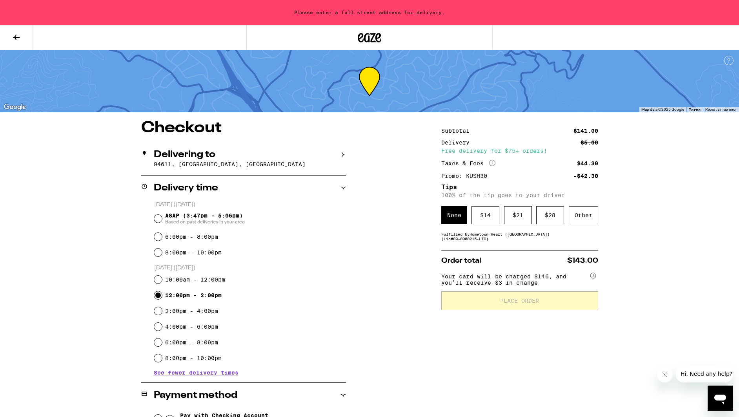
click at [16, 37] on icon at bounding box center [16, 37] width 6 height 5
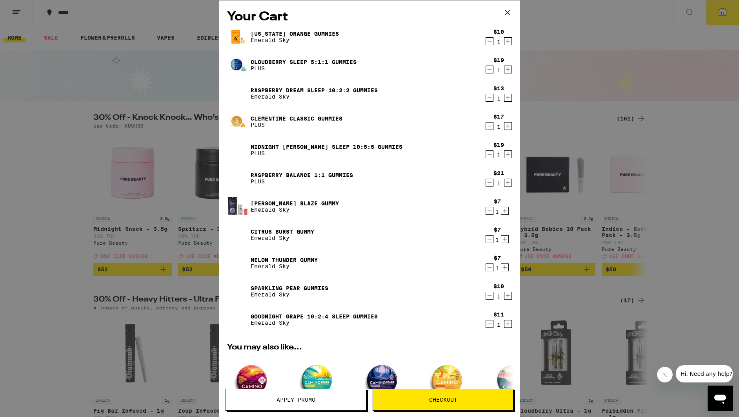
click at [489, 41] on icon "Decrement" at bounding box center [489, 40] width 7 height 9
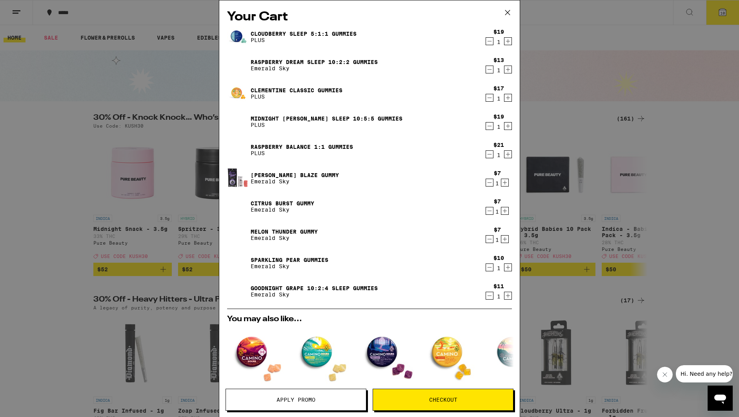
click at [509, 41] on icon "Increment" at bounding box center [507, 40] width 7 height 9
click at [508, 98] on icon "Increment" at bounding box center [507, 97] width 7 height 9
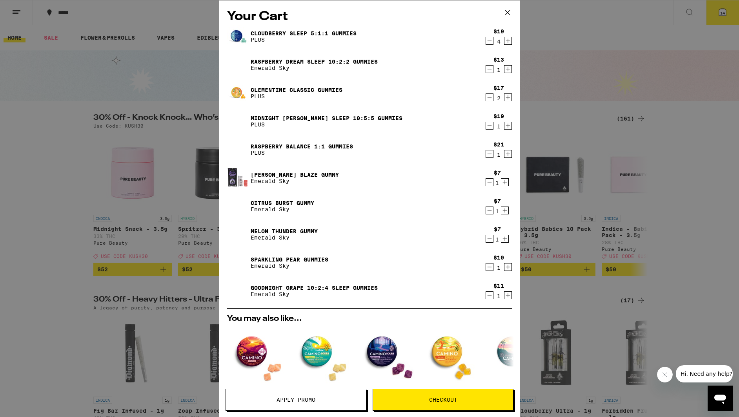
click at [490, 69] on icon "Decrement" at bounding box center [490, 69] width 4 height 0
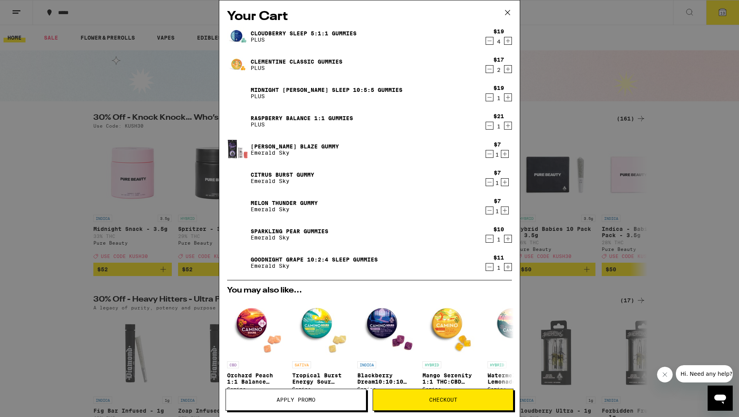
click at [509, 98] on icon "Increment" at bounding box center [507, 97] width 7 height 9
click at [508, 126] on icon "Increment" at bounding box center [507, 125] width 7 height 9
click at [505, 154] on icon "Increment" at bounding box center [505, 154] width 4 height 4
click at [505, 180] on icon "Increment" at bounding box center [504, 181] width 7 height 9
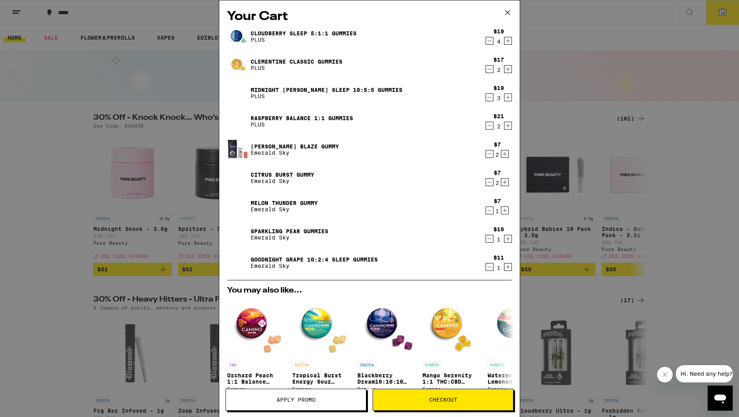
click at [506, 210] on icon "Increment" at bounding box center [504, 210] width 7 height 9
click at [490, 239] on icon "Decrement" at bounding box center [489, 238] width 7 height 9
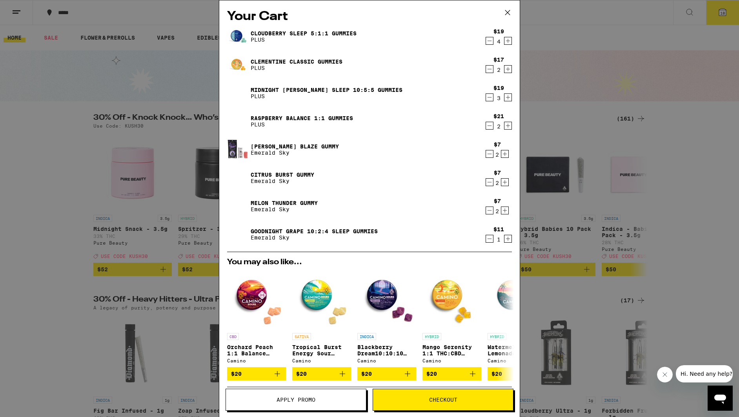
click at [489, 239] on icon "Decrement" at bounding box center [489, 238] width 7 height 9
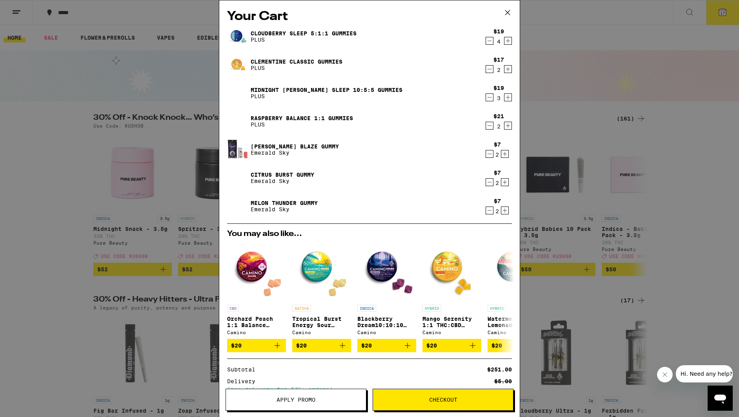
scroll to position [90, 0]
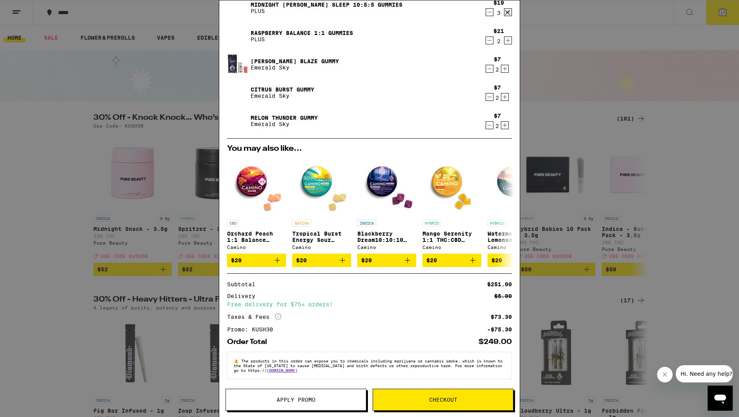
click at [437, 398] on span "Checkout" at bounding box center [443, 399] width 28 height 5
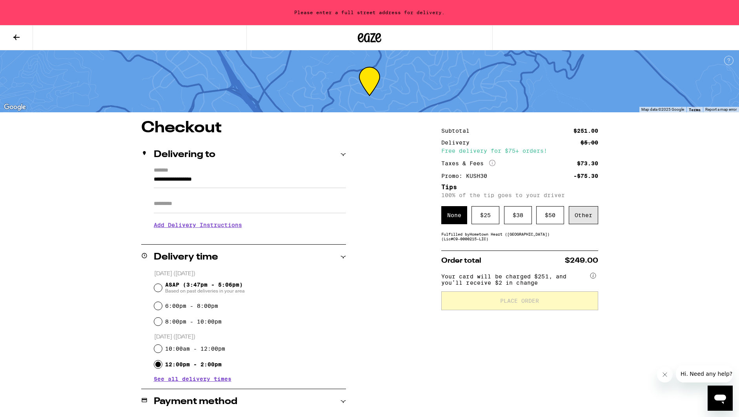
click at [587, 217] on div "Other" at bounding box center [583, 215] width 29 height 18
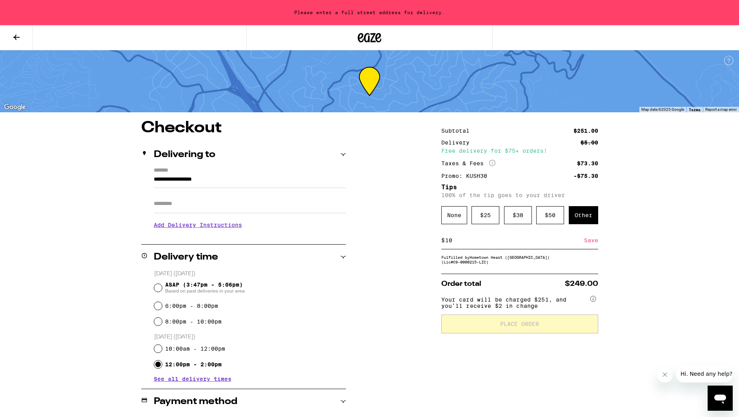
type input "10"
click at [590, 242] on div "Save" at bounding box center [591, 239] width 14 height 17
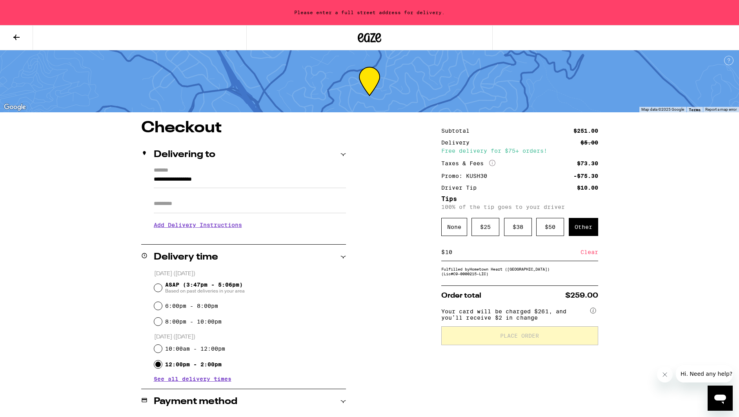
click at [154, 179] on input "**********" at bounding box center [250, 181] width 192 height 13
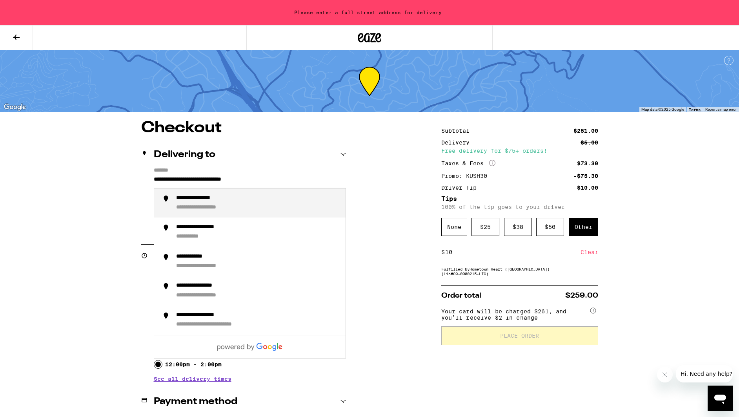
click at [209, 200] on div "**********" at bounding box center [206, 198] width 60 height 7
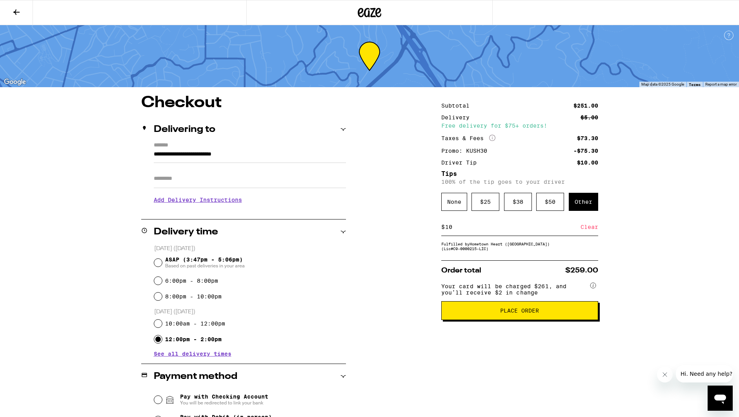
click at [267, 153] on input "**********" at bounding box center [250, 155] width 192 height 13
type input "**********"
click at [93, 219] on div "**********" at bounding box center [369, 387] width 565 height 584
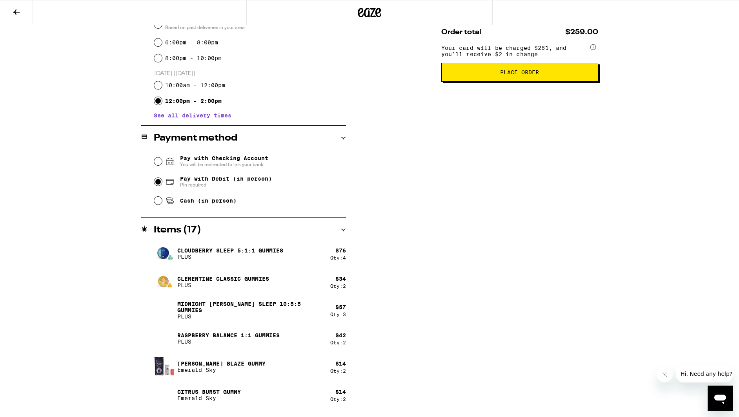
scroll to position [262, 0]
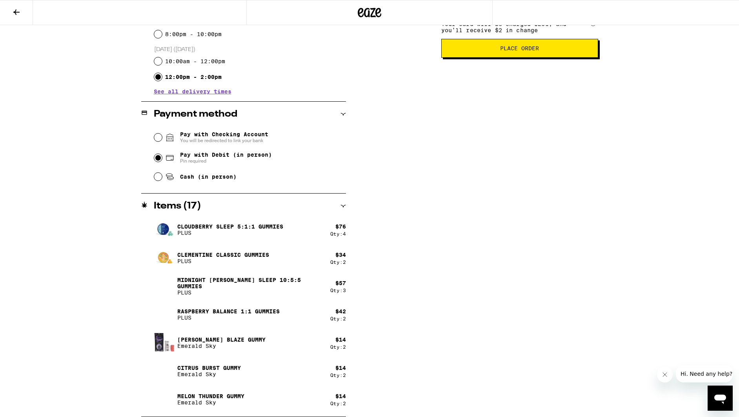
click at [16, 11] on icon at bounding box center [16, 11] width 6 height 5
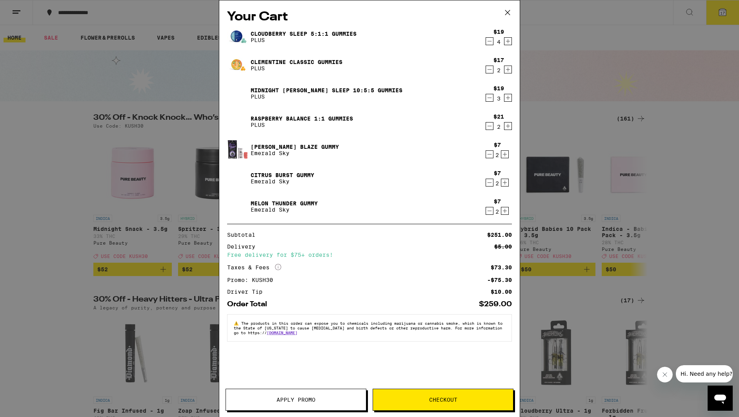
click at [441, 401] on span "Checkout" at bounding box center [443, 399] width 28 height 5
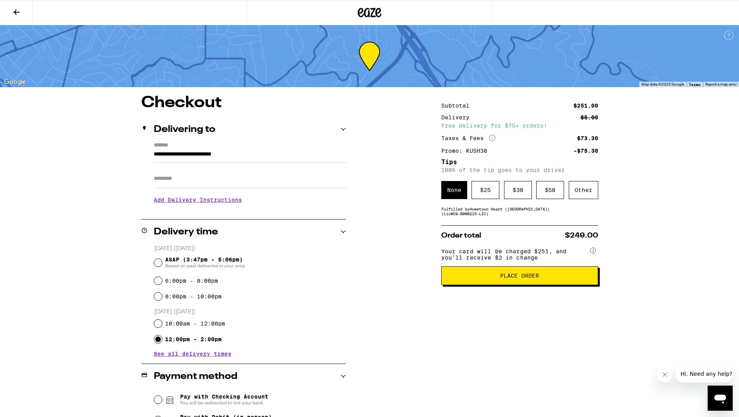
click at [281, 156] on input "**********" at bounding box center [250, 155] width 192 height 13
type input "**********"
click at [346, 259] on div "**********" at bounding box center [369, 387] width 565 height 584
click at [585, 191] on div "Other" at bounding box center [583, 190] width 29 height 18
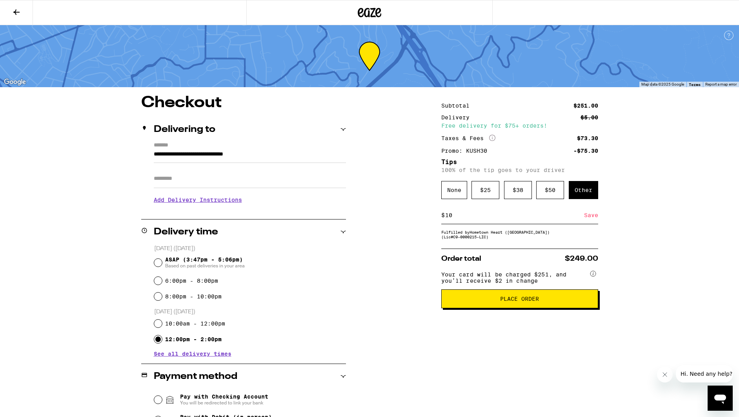
type input "10"
click at [590, 217] on div "Save" at bounding box center [591, 214] width 14 height 17
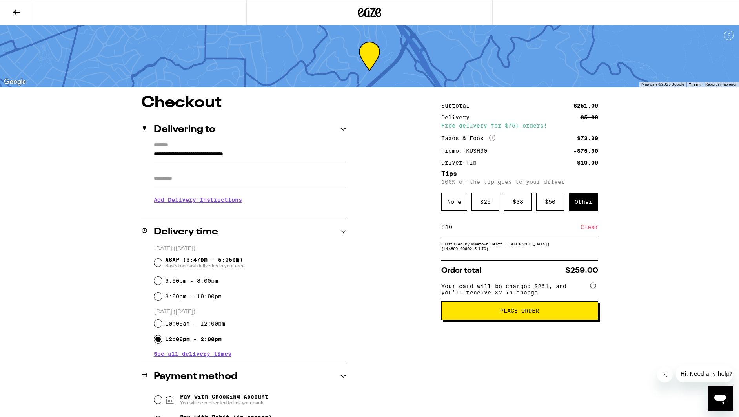
click at [504, 313] on span "Place Order" at bounding box center [519, 310] width 39 height 5
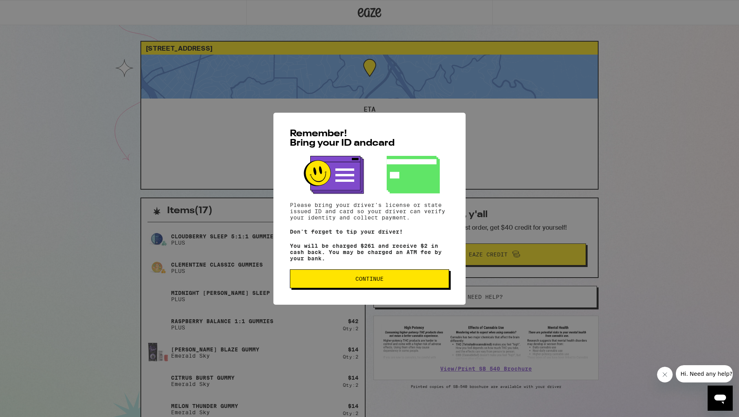
click at [391, 281] on span "Continue" at bounding box center [370, 278] width 146 height 5
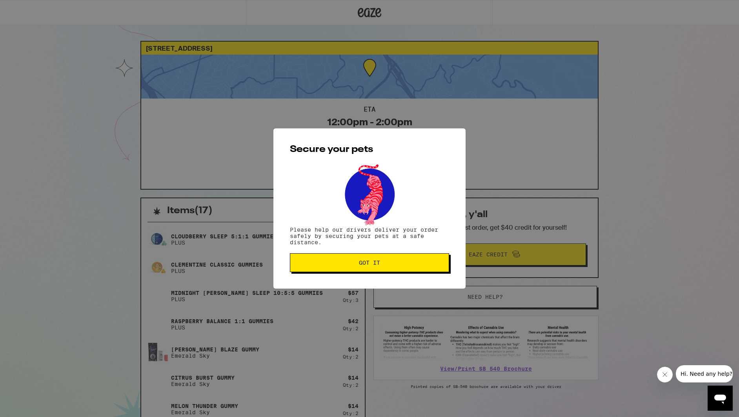
click at [372, 262] on span "Got it" at bounding box center [369, 262] width 21 height 5
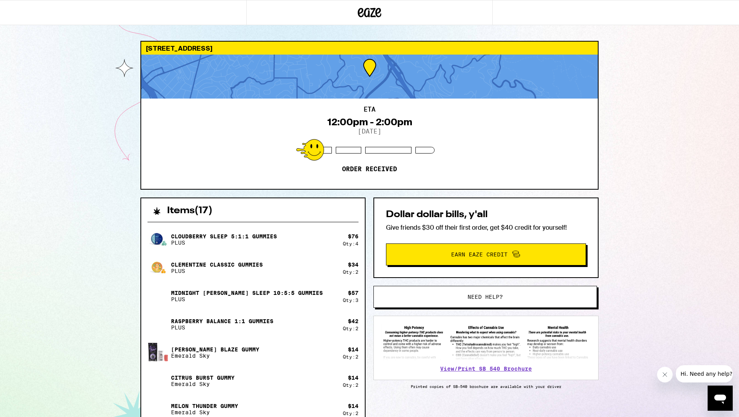
scroll to position [3, 0]
